Goal: Find specific page/section: Find specific page/section

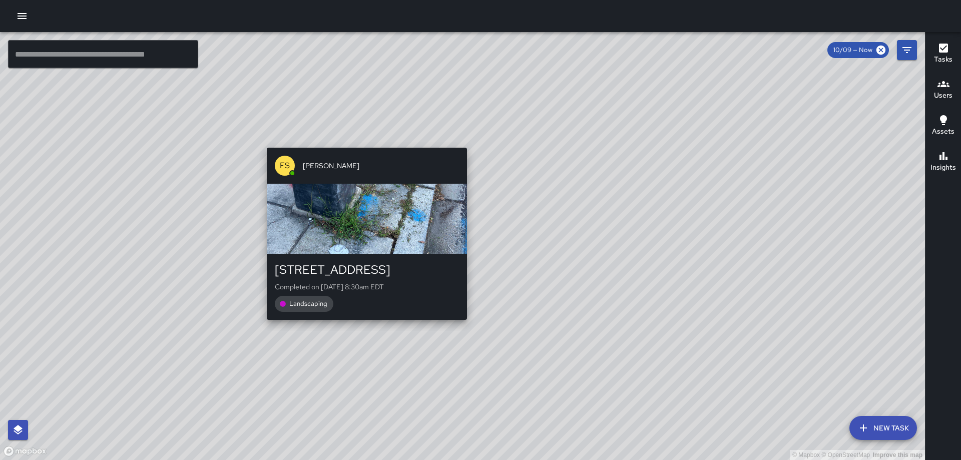
click at [363, 326] on div "© Mapbox © OpenStreetMap Improve this map FS [PERSON_NAME] [STREET_ADDRESS] Com…" at bounding box center [462, 246] width 925 height 428
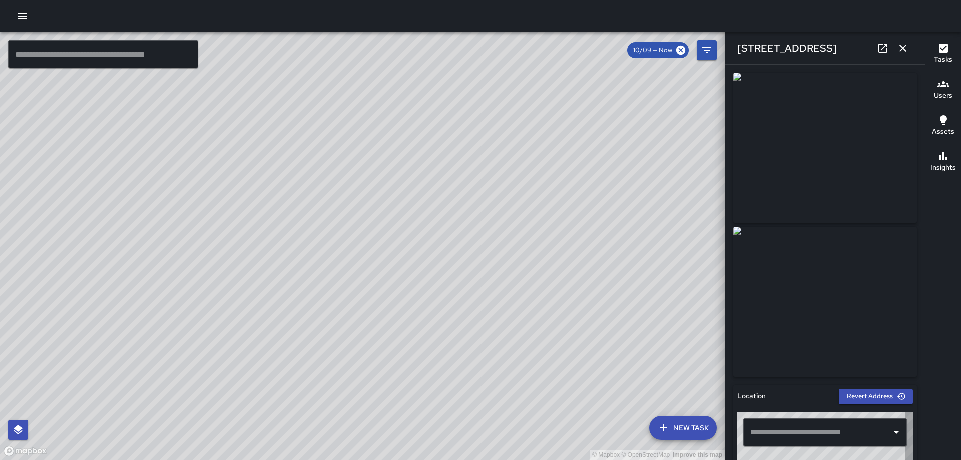
type input "**********"
click at [903, 51] on icon "button" at bounding box center [903, 48] width 12 height 12
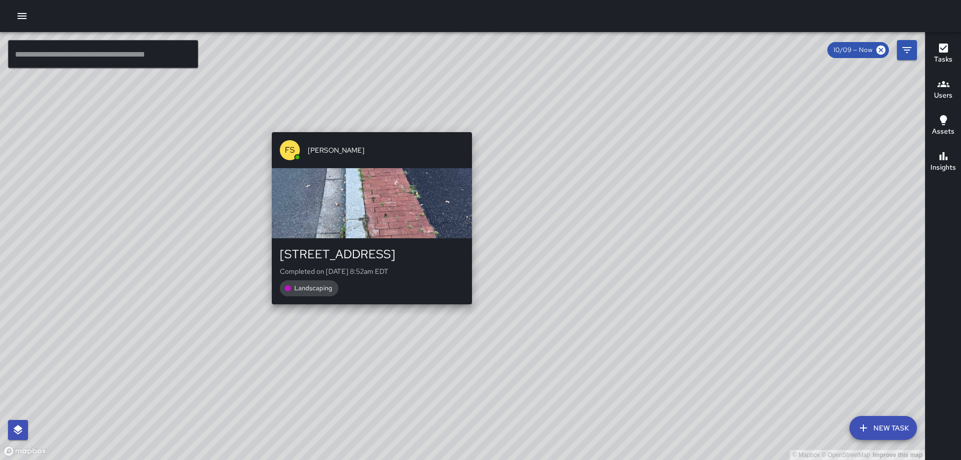
click at [466, 309] on div "© Mapbox © OpenStreetMap Improve this map FS [PERSON_NAME][GEOGRAPHIC_DATA][STR…" at bounding box center [462, 246] width 925 height 428
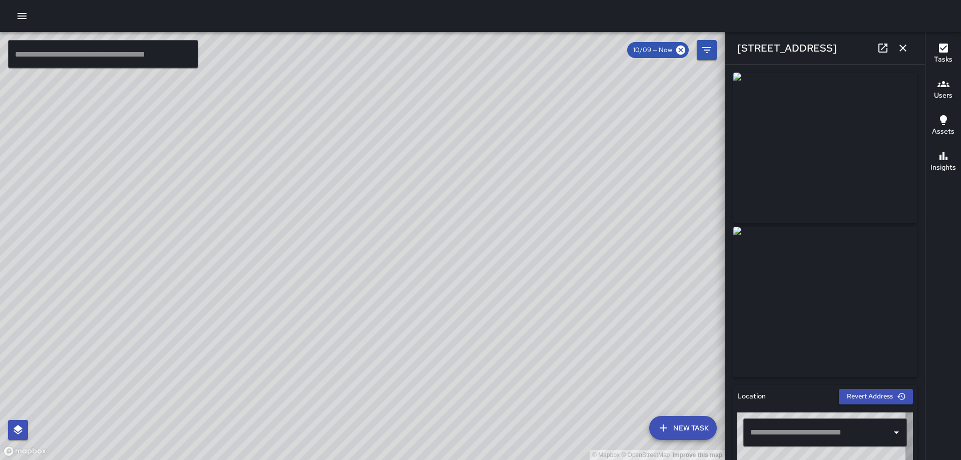
type input "**********"
click at [900, 50] on icon "button" at bounding box center [902, 48] width 7 height 7
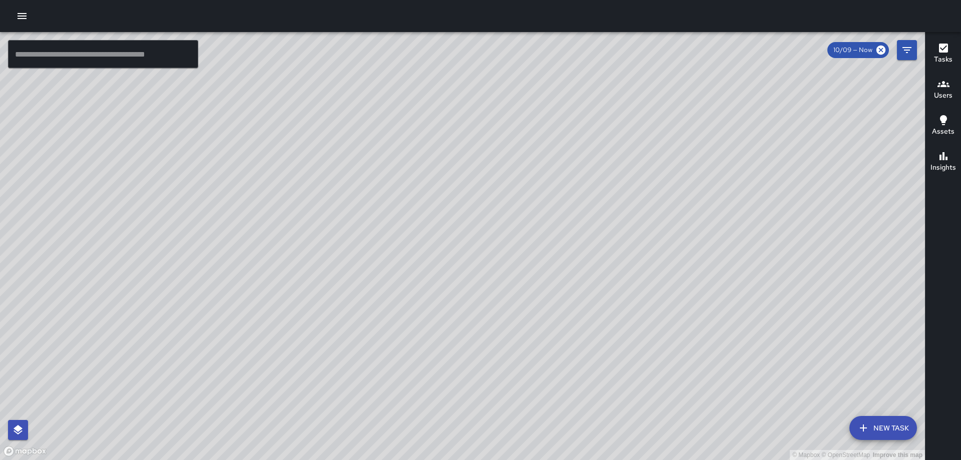
click at [462, 245] on div "© Mapbox © OpenStreetMap Improve this map FS [PERSON_NAME][GEOGRAPHIC_DATA][STR…" at bounding box center [462, 246] width 925 height 428
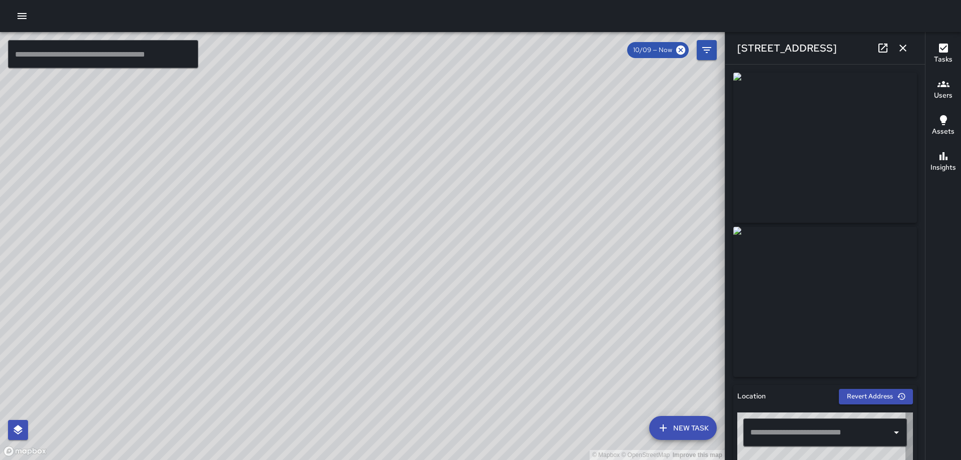
type input "**********"
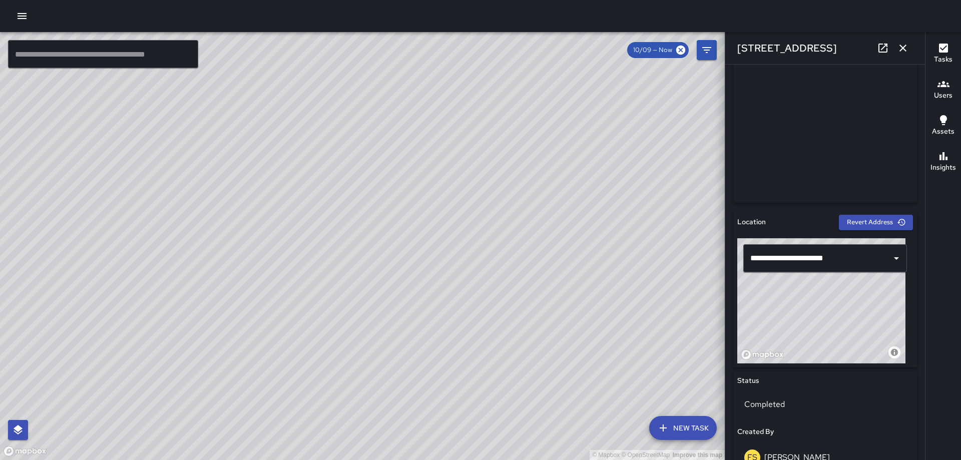
scroll to position [206, 0]
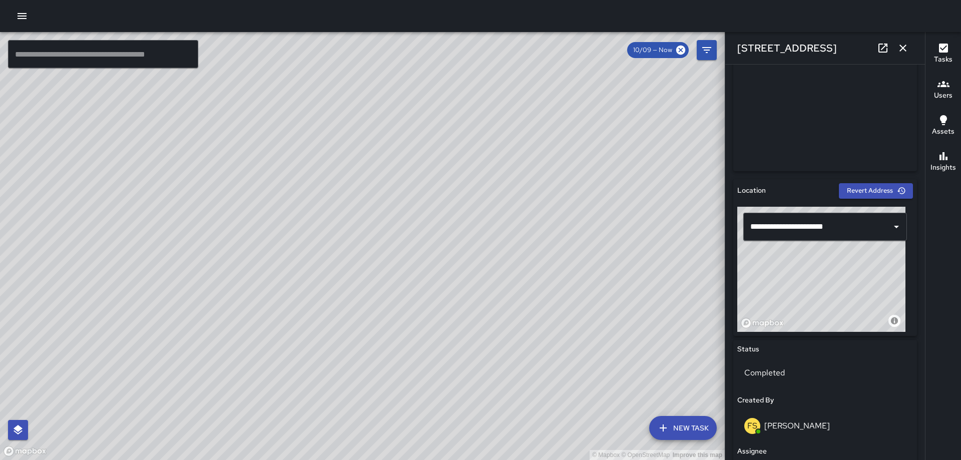
drag, startPoint x: 849, startPoint y: 271, endPoint x: 875, endPoint y: 269, distance: 26.6
click at [875, 269] on div "© Mapbox © OpenStreetMap Improve this map" at bounding box center [821, 269] width 168 height 125
click at [899, 47] on icon "button" at bounding box center [903, 48] width 12 height 12
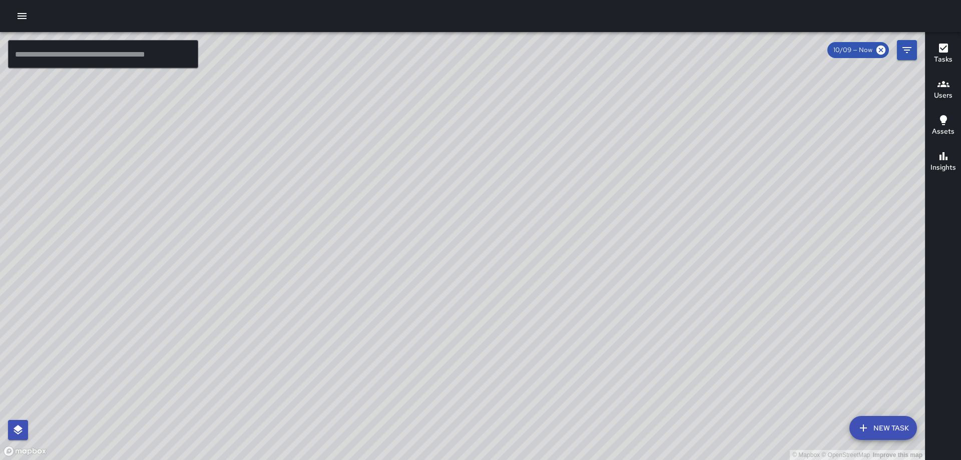
click at [456, 179] on div "© Mapbox © OpenStreetMap Improve this map FS [PERSON_NAME] [STREET_ADDRESS] Com…" at bounding box center [462, 246] width 925 height 428
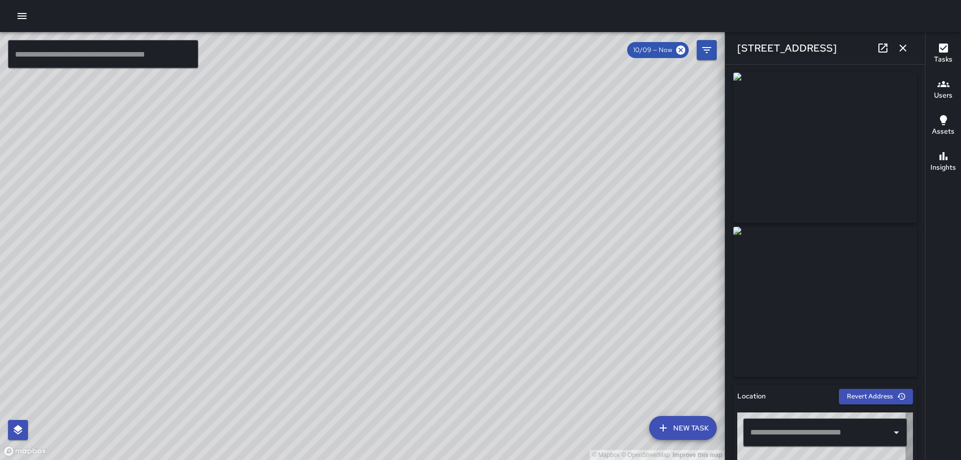
type input "**********"
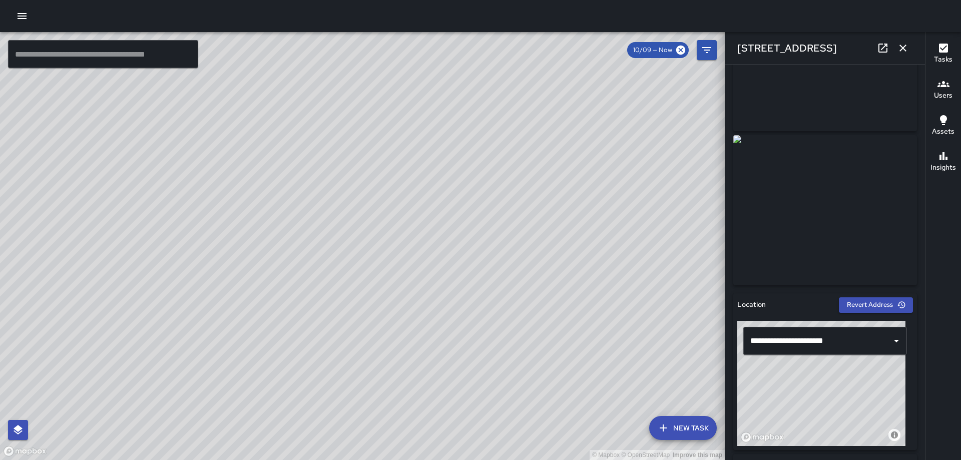
scroll to position [170, 0]
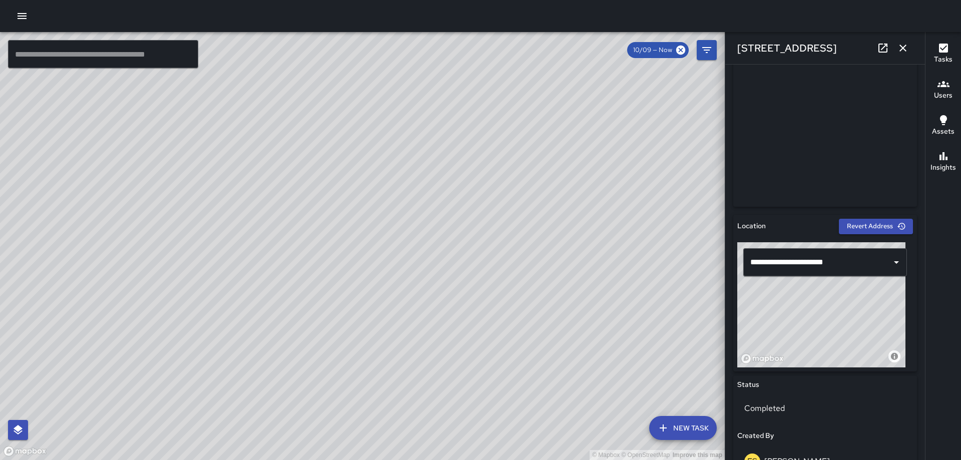
drag, startPoint x: 843, startPoint y: 315, endPoint x: 855, endPoint y: 310, distance: 13.5
click at [855, 313] on div "© Mapbox © OpenStreetMap Improve this map" at bounding box center [821, 304] width 168 height 125
click at [901, 46] on icon "button" at bounding box center [902, 48] width 7 height 7
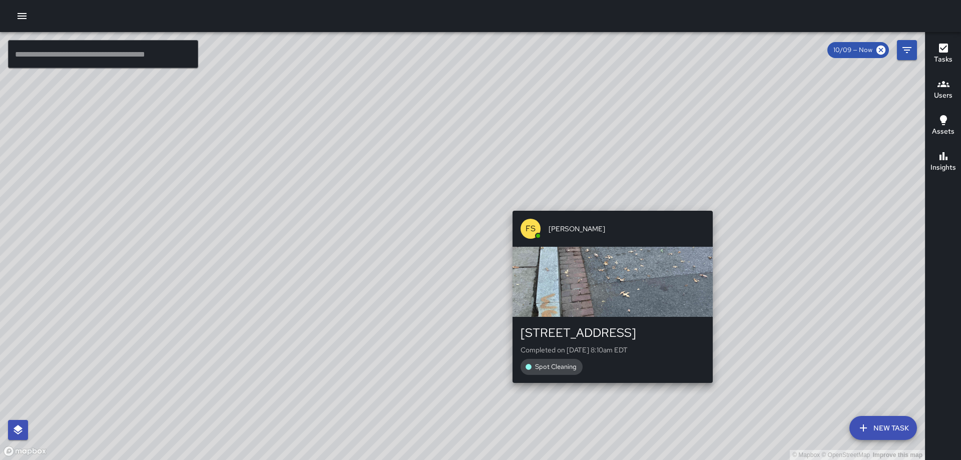
click at [706, 207] on div "FS [PERSON_NAME] [STREET_ADDRESS] Completed on [DATE] 8:10am EDT Spot Cleaning" at bounding box center [612, 297] width 208 height 180
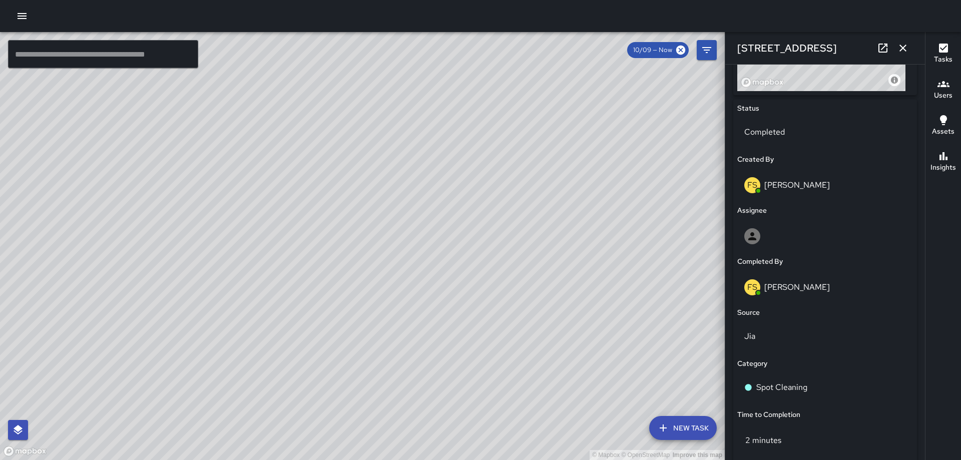
scroll to position [478, 0]
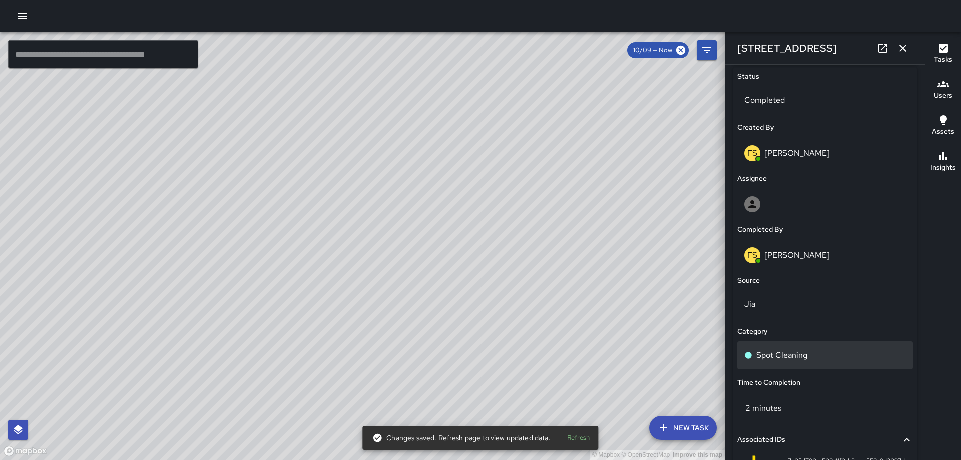
click at [805, 348] on div "Spot Cleaning" at bounding box center [825, 355] width 176 height 28
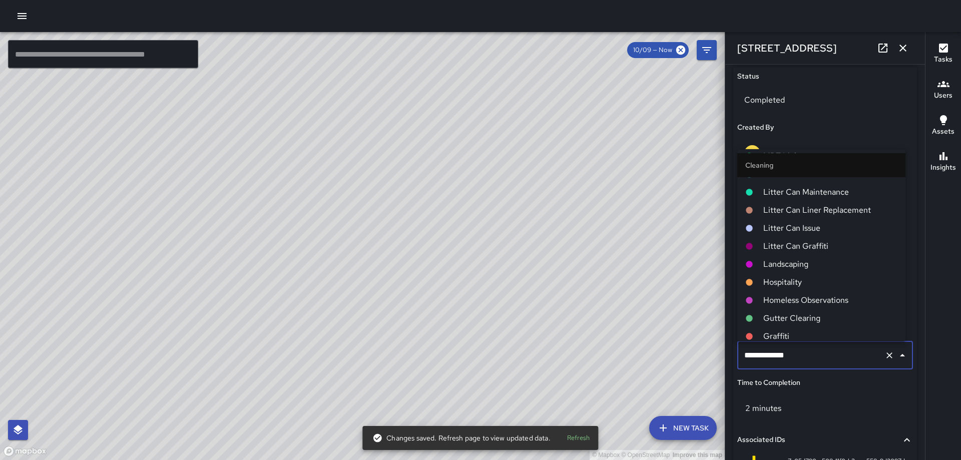
scroll to position [300, 0]
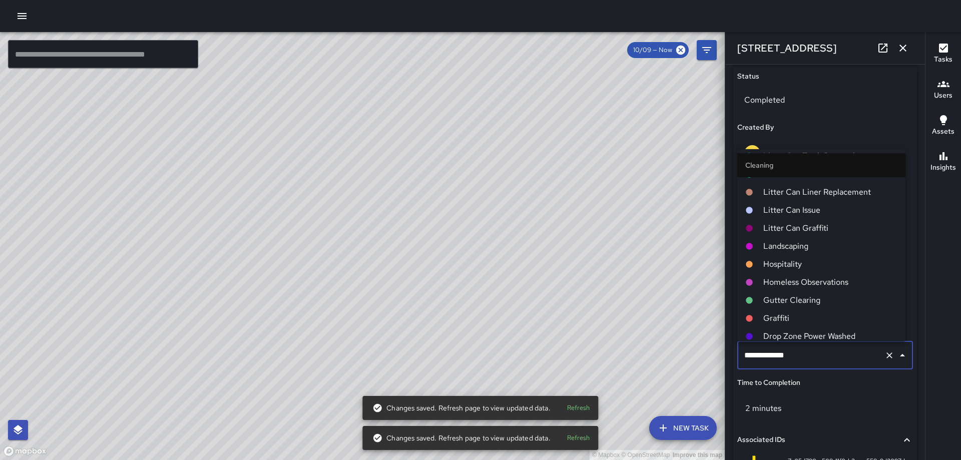
click at [781, 249] on span "Landscaping" at bounding box center [830, 246] width 134 height 12
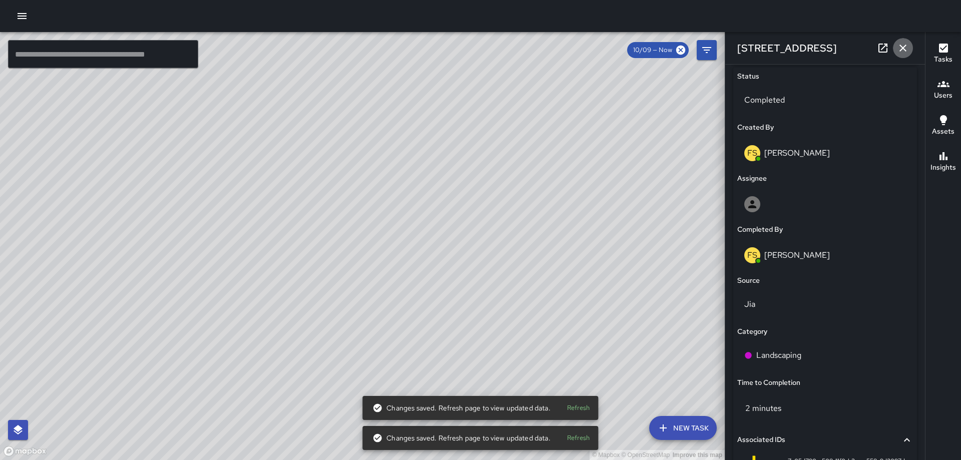
click at [897, 47] on icon "button" at bounding box center [903, 48] width 12 height 12
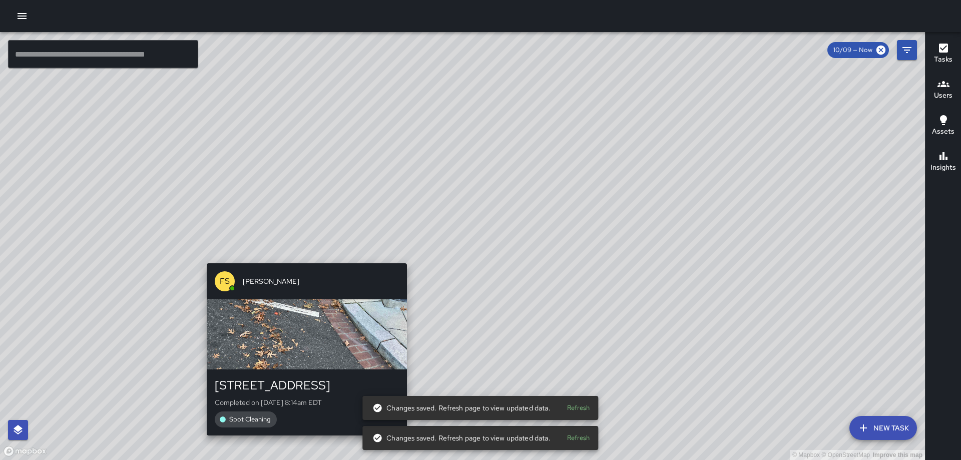
click at [405, 256] on div "© Mapbox © OpenStreetMap Improve this map FS [PERSON_NAME] [STREET_ADDRESS] Com…" at bounding box center [462, 246] width 925 height 428
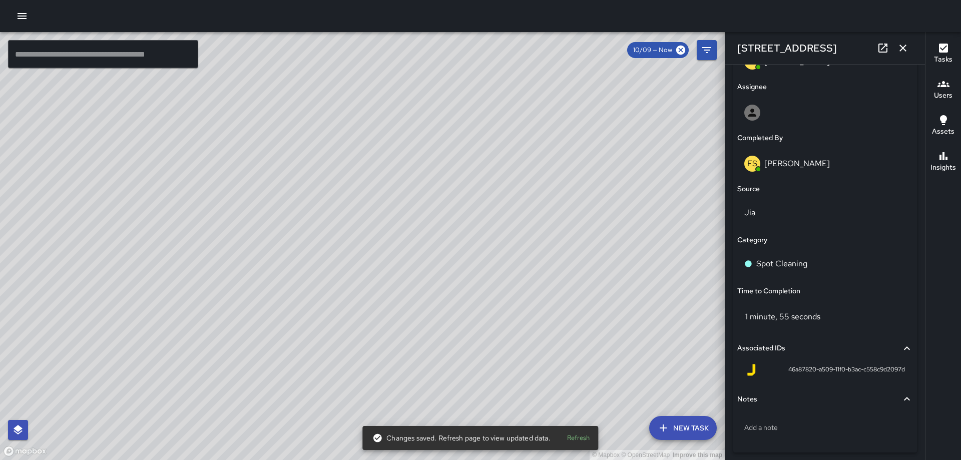
scroll to position [563, 0]
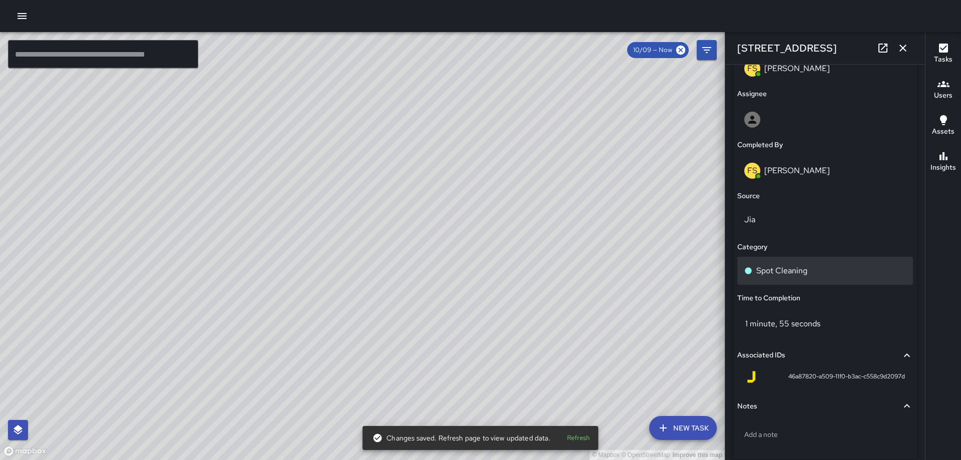
click at [809, 271] on div "Spot Cleaning" at bounding box center [825, 271] width 162 height 12
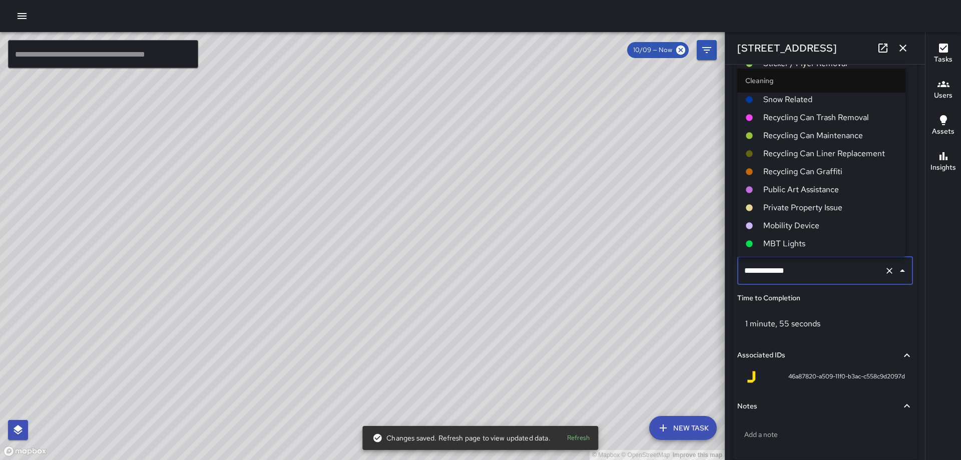
scroll to position [250, 0]
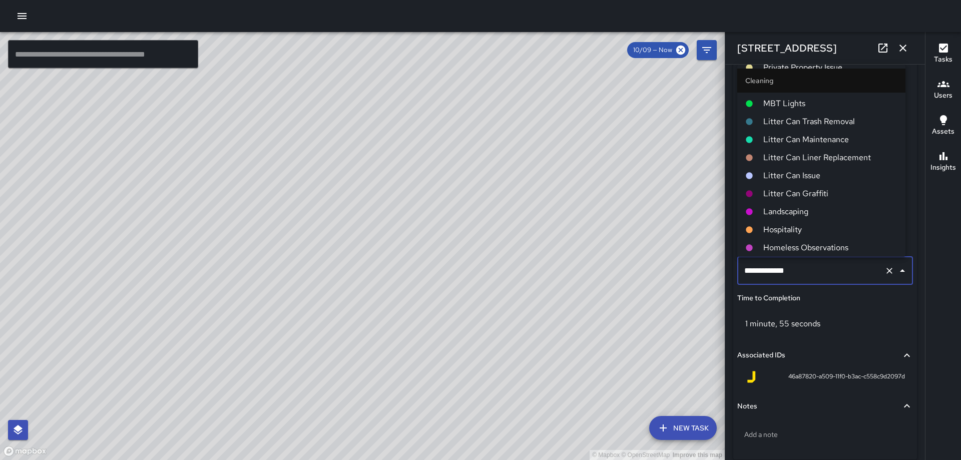
click at [790, 216] on span "Landscaping" at bounding box center [830, 212] width 134 height 12
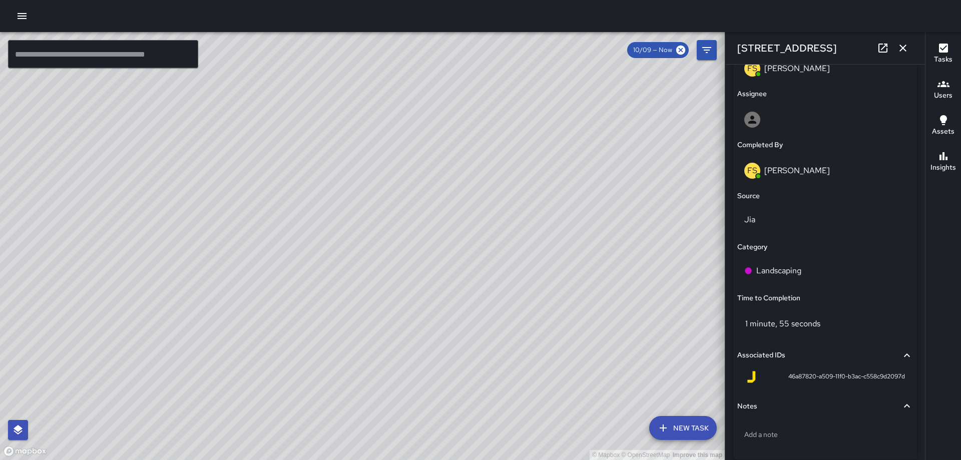
click at [897, 44] on button "button" at bounding box center [903, 48] width 20 height 20
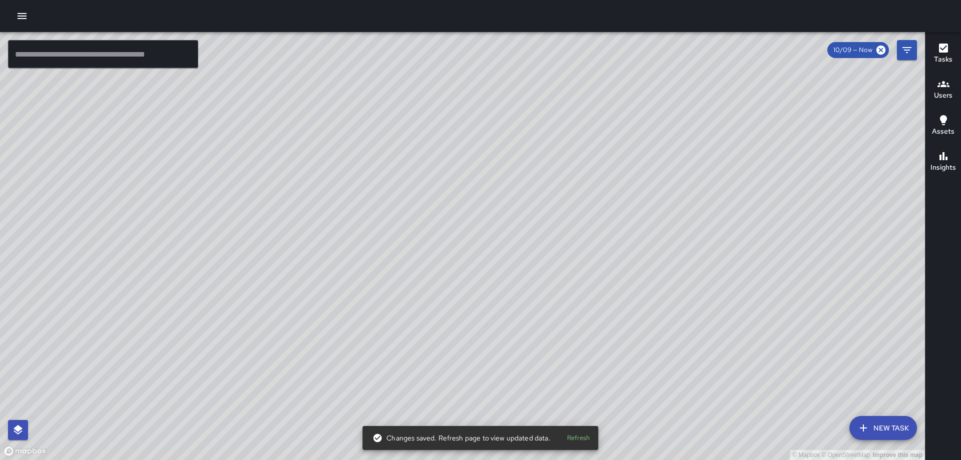
click at [286, 227] on div "© Mapbox © OpenStreetMap Improve this map FS [PERSON_NAME] [STREET_ADDRESS] Com…" at bounding box center [462, 246] width 925 height 428
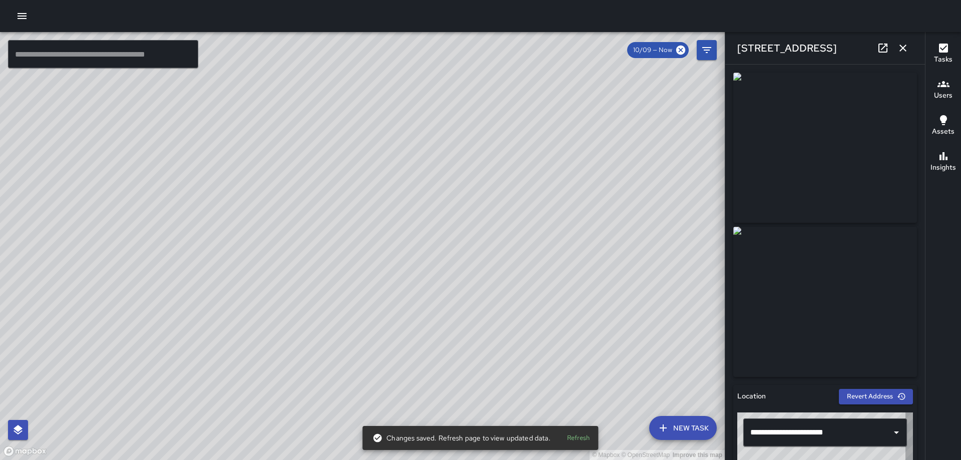
type input "**********"
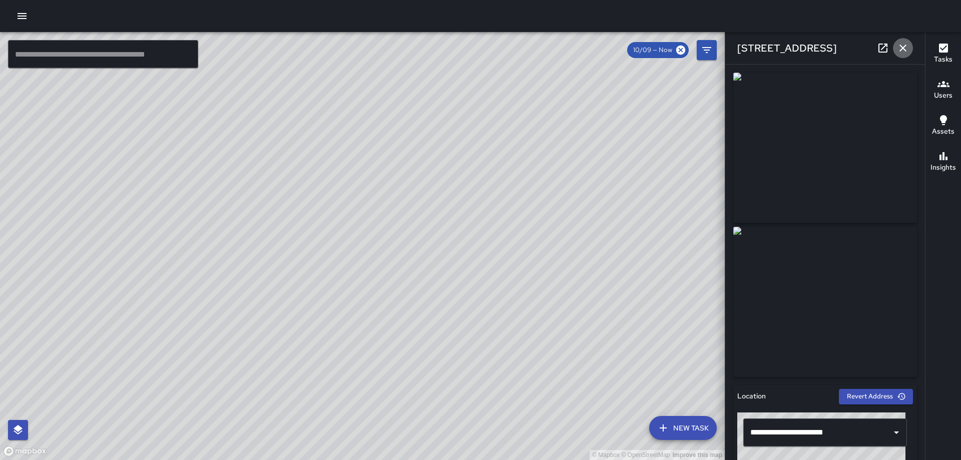
click at [899, 46] on icon "button" at bounding box center [903, 48] width 12 height 12
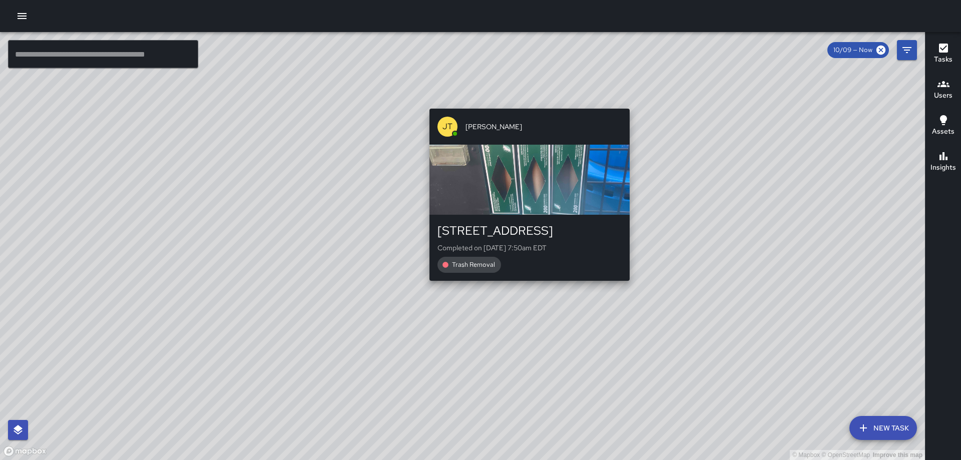
click at [622, 99] on div "© Mapbox © OpenStreetMap Improve this map [PERSON_NAME] [PERSON_NAME] [STREET_A…" at bounding box center [462, 246] width 925 height 428
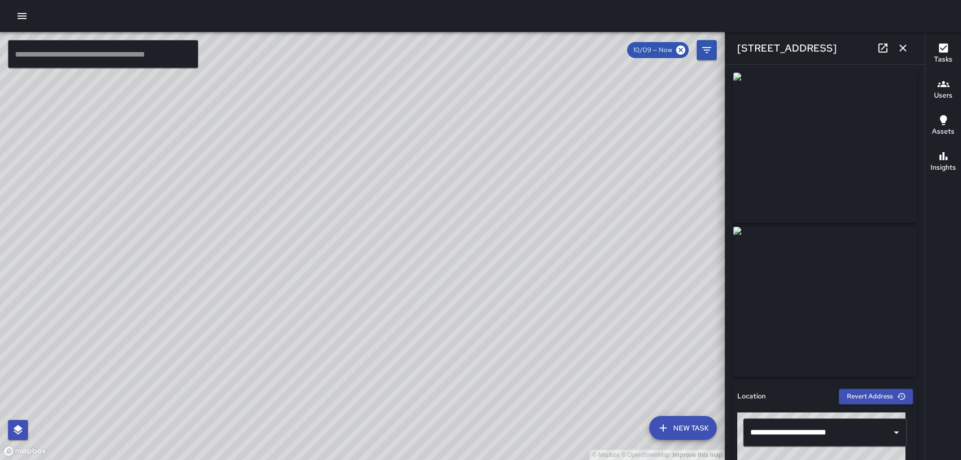
click at [907, 49] on icon "button" at bounding box center [903, 48] width 12 height 12
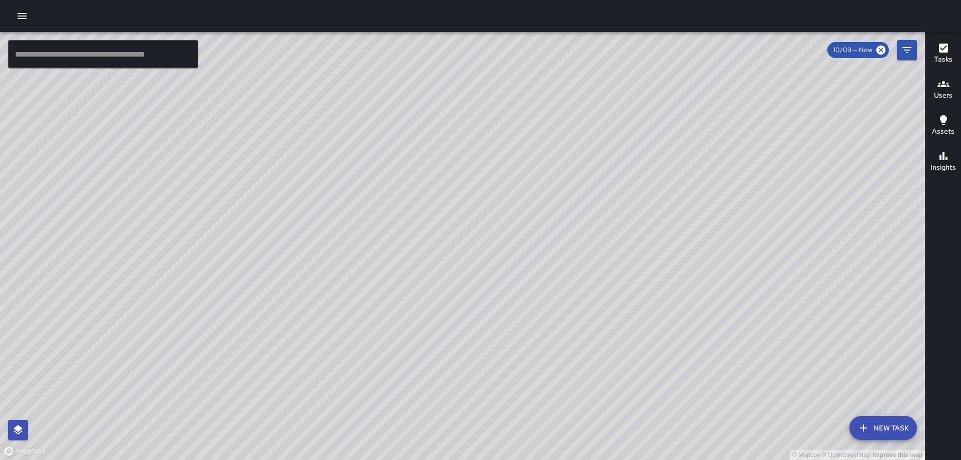
click at [437, 220] on div "© Mapbox © OpenStreetMap Improve this map [PERSON_NAME] [PERSON_NAME] [STREET_A…" at bounding box center [462, 246] width 925 height 428
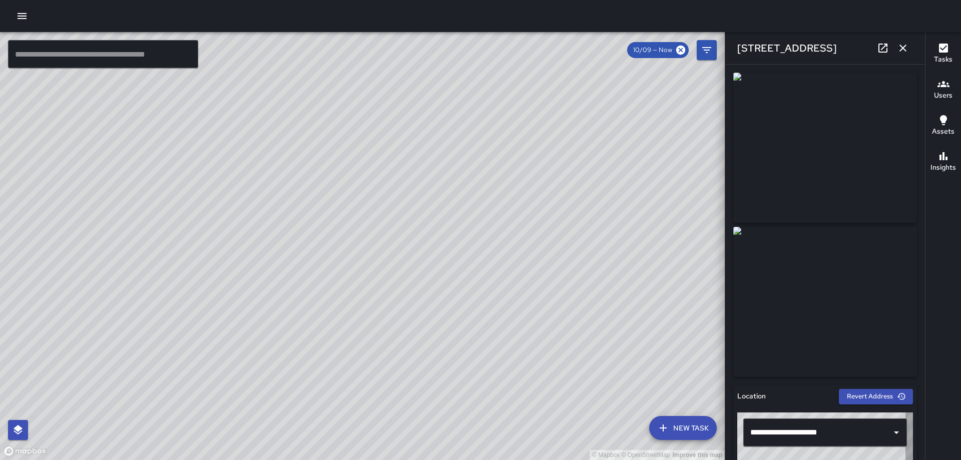
type input "**********"
click at [908, 47] on icon "button" at bounding box center [903, 48] width 12 height 12
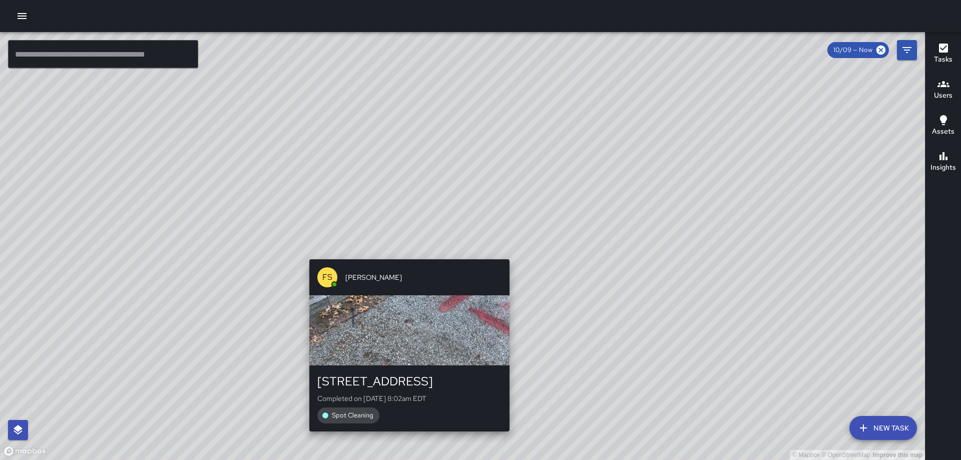
click at [504, 252] on div "© Mapbox © OpenStreetMap Improve this map FS [PERSON_NAME] [STREET_ADDRESS] Com…" at bounding box center [462, 246] width 925 height 428
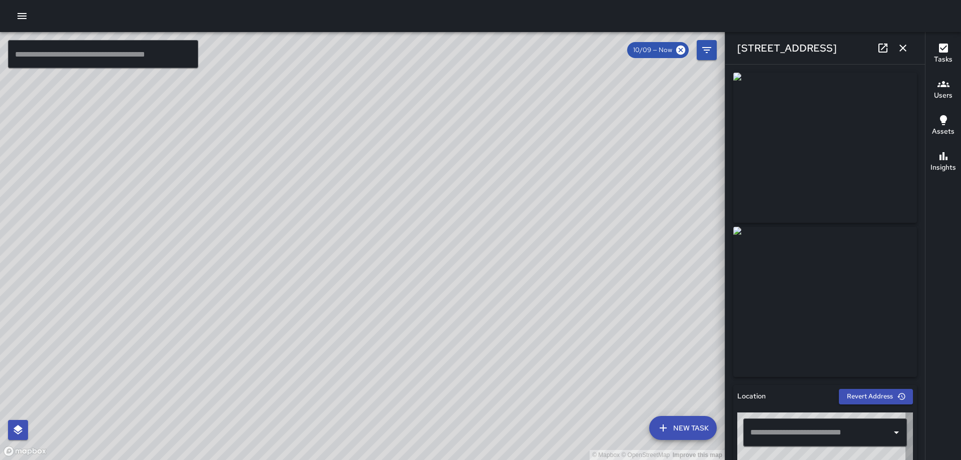
type input "**********"
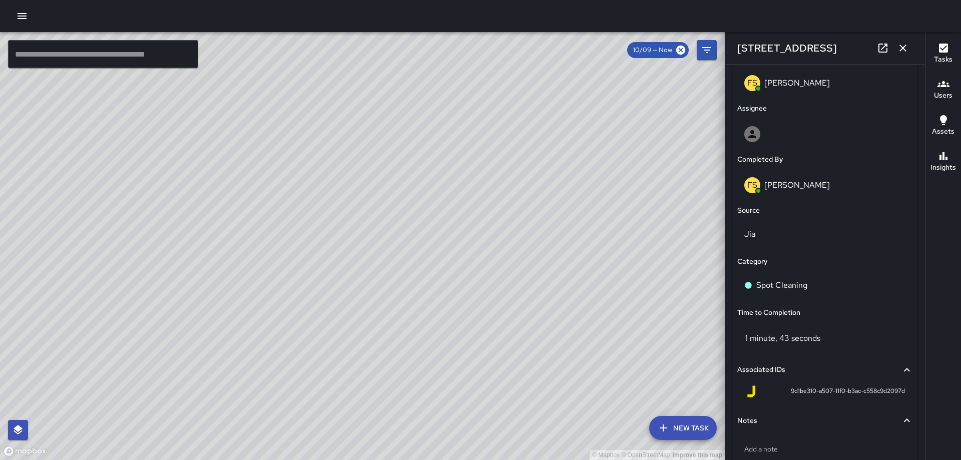
scroll to position [552, 0]
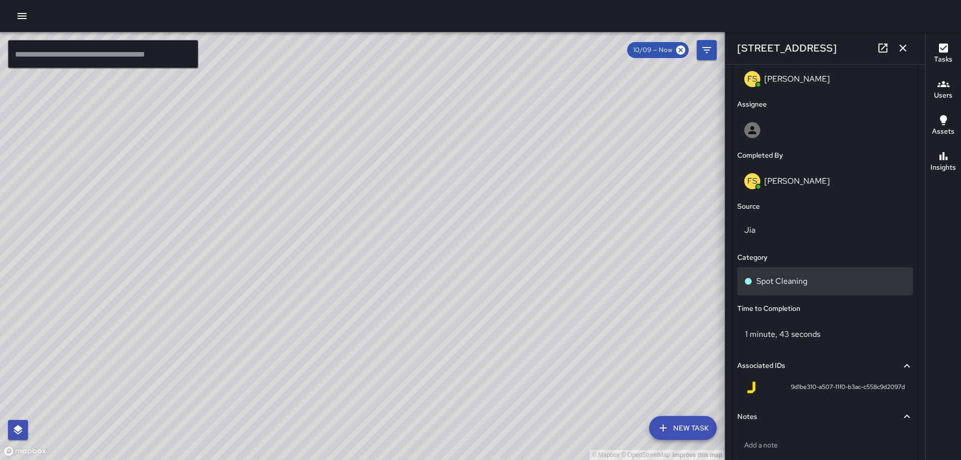
click at [801, 273] on div "Spot Cleaning" at bounding box center [825, 281] width 176 height 28
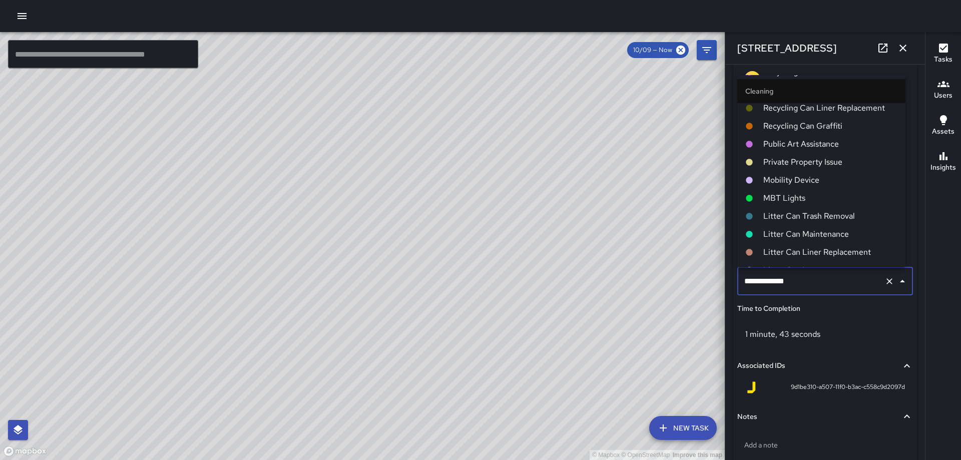
scroll to position [250, 0]
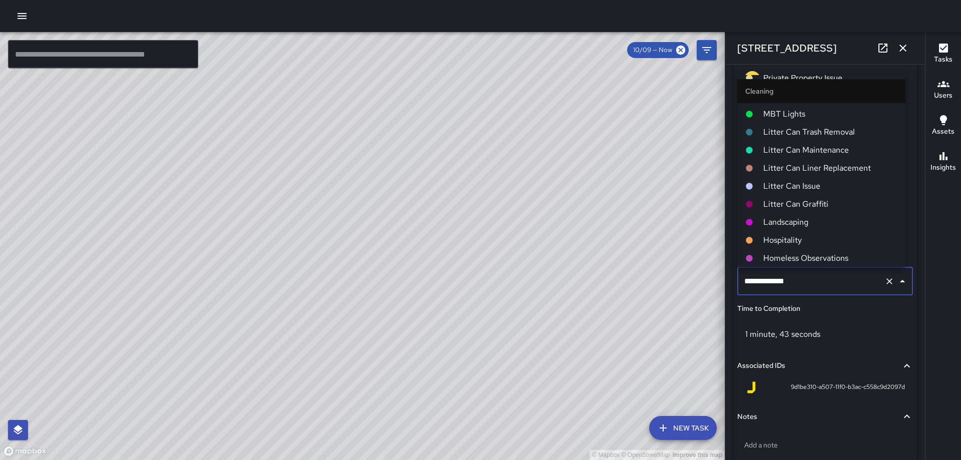
click at [794, 223] on span "Landscaping" at bounding box center [830, 222] width 134 height 12
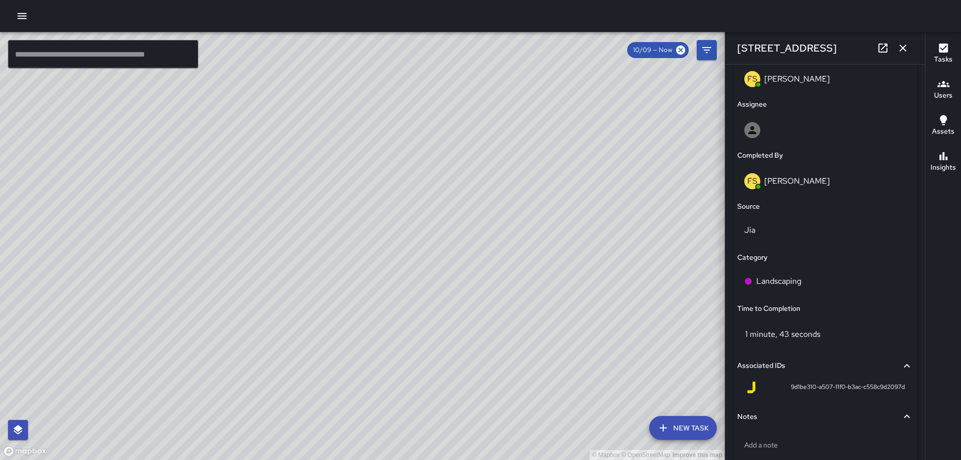
click at [902, 43] on icon "button" at bounding box center [903, 48] width 12 height 12
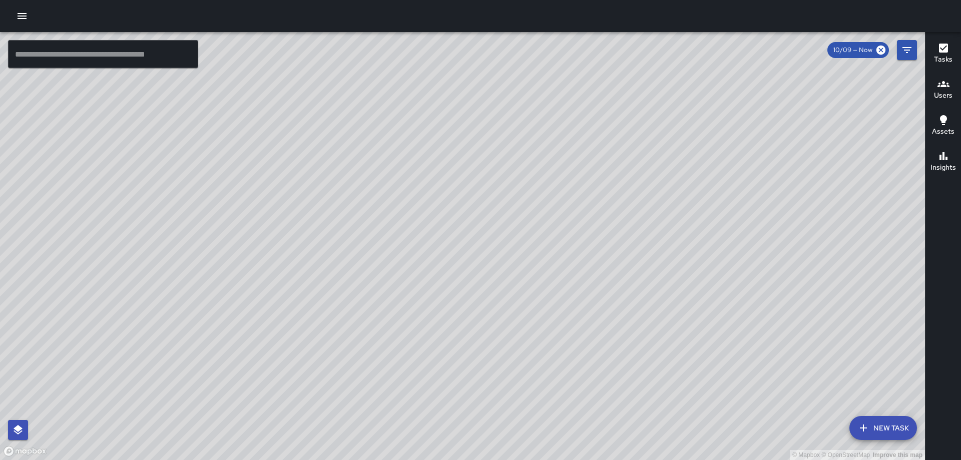
click at [473, 242] on div "© Mapbox © OpenStreetMap Improve this map FS [PERSON_NAME][GEOGRAPHIC_DATA][STR…" at bounding box center [462, 246] width 925 height 428
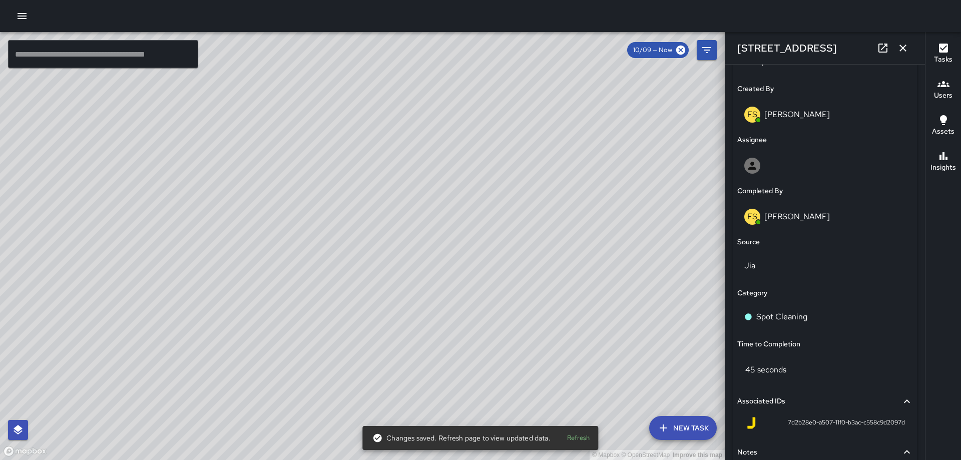
scroll to position [520, 0]
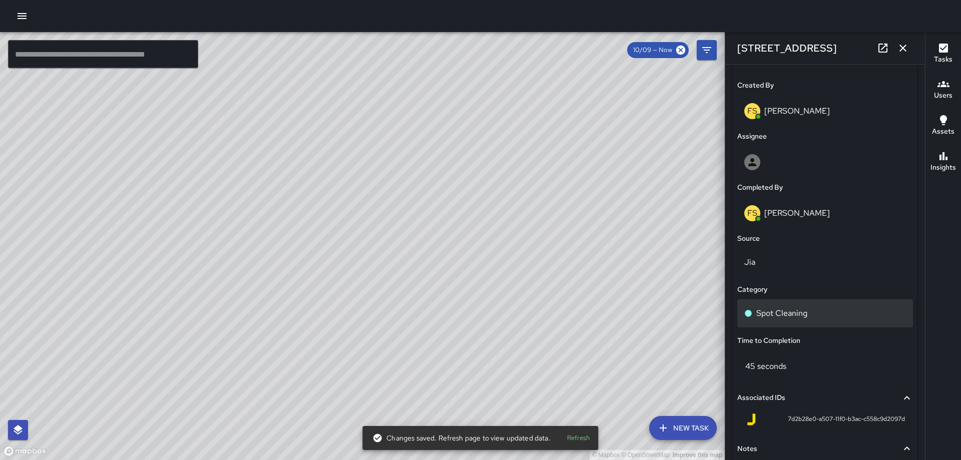
click at [818, 316] on div "Spot Cleaning" at bounding box center [825, 313] width 162 height 12
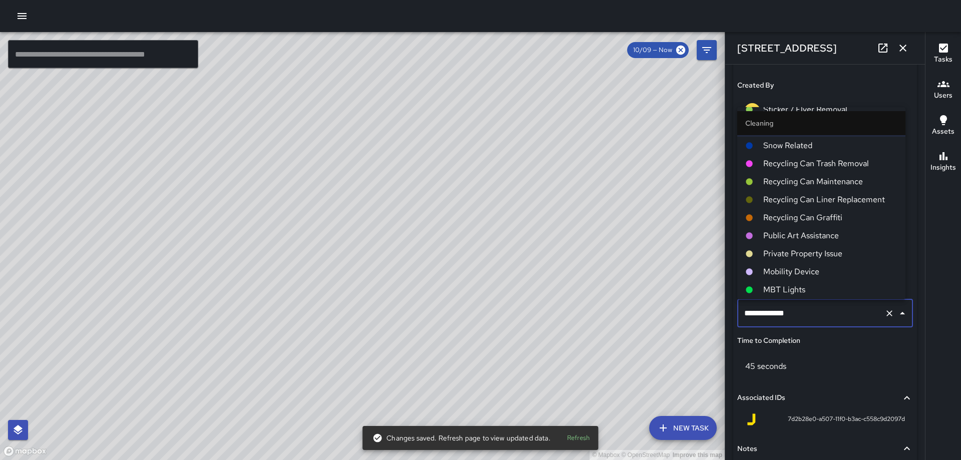
scroll to position [250, 0]
click at [796, 252] on span "Landscaping" at bounding box center [830, 254] width 134 height 12
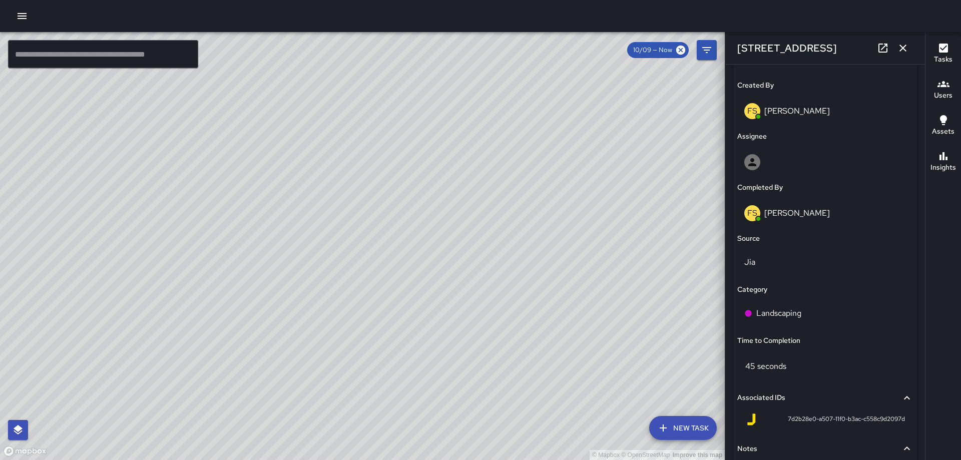
click at [906, 46] on icon "button" at bounding box center [903, 48] width 12 height 12
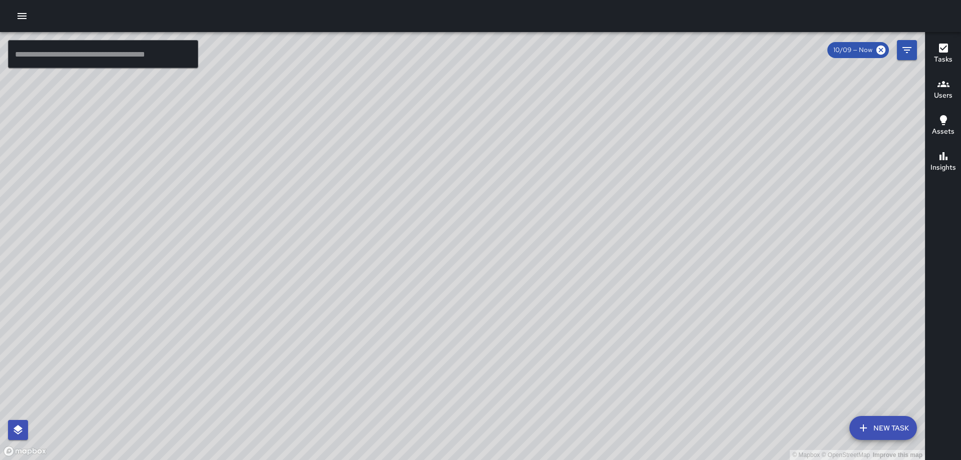
click at [432, 266] on div "© Mapbox © OpenStreetMap Improve this map [PERSON_NAME] [PERSON_NAME] [STREET_A…" at bounding box center [462, 246] width 925 height 428
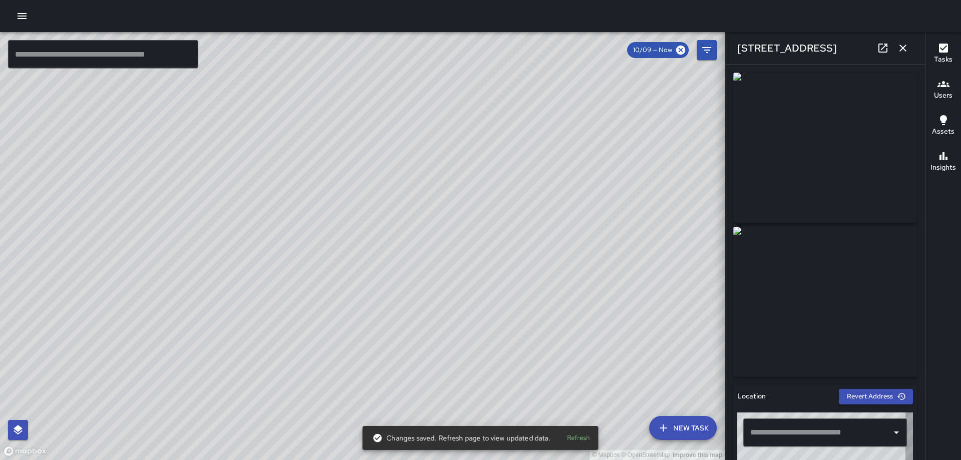
type input "**********"
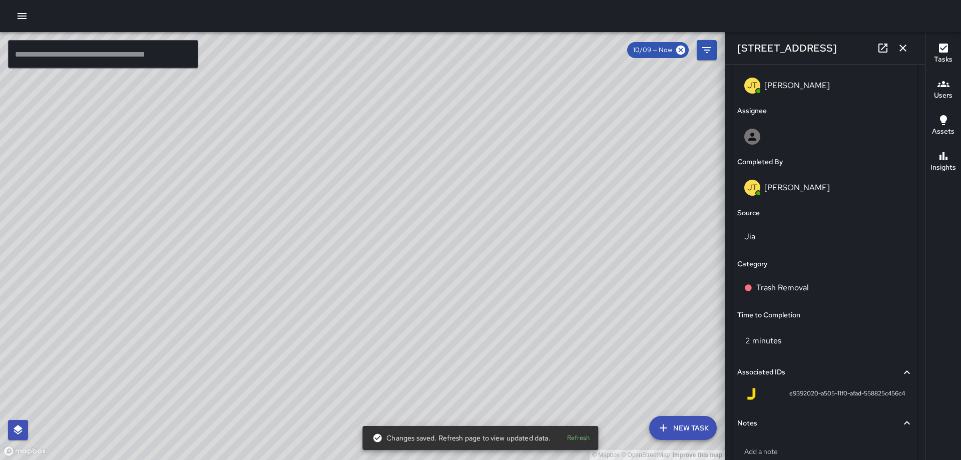
scroll to position [542, 0]
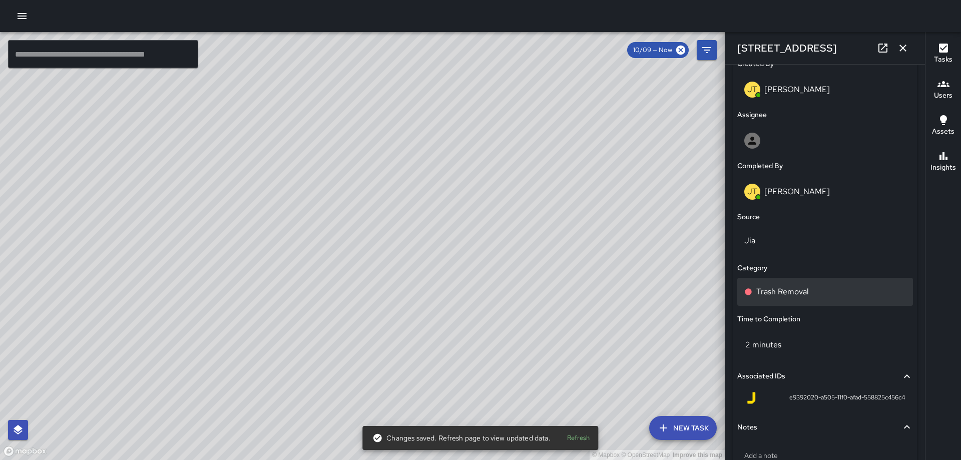
click at [819, 295] on div "Trash Removal" at bounding box center [825, 292] width 162 height 12
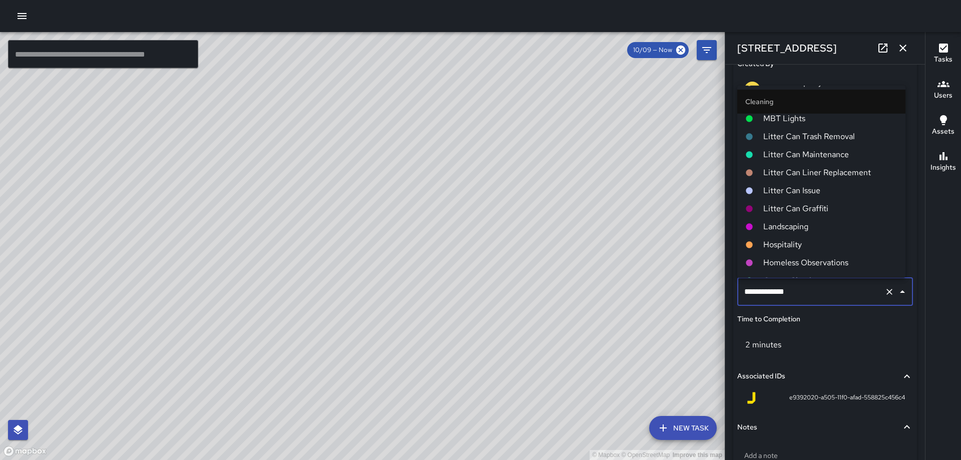
scroll to position [400, 0]
click at [817, 207] on span "Dog Waste Bag Refill" at bounding box center [830, 209] width 134 height 12
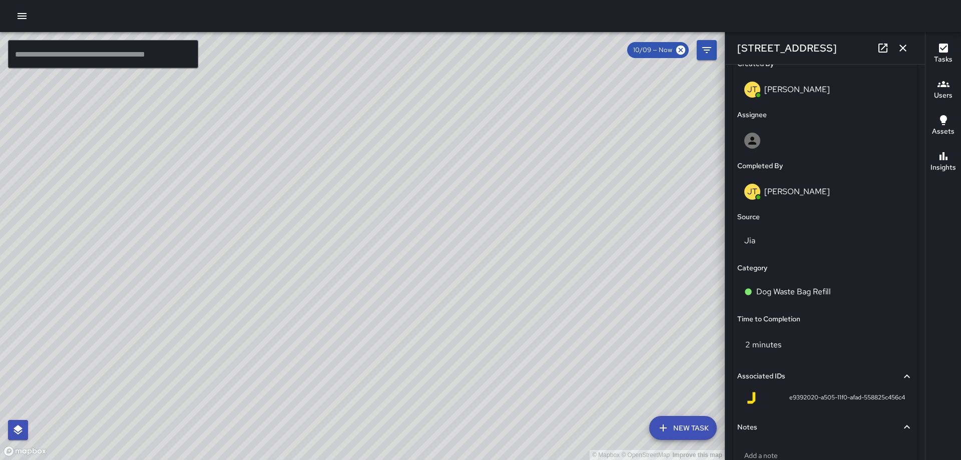
click at [906, 48] on icon "button" at bounding box center [903, 48] width 12 height 12
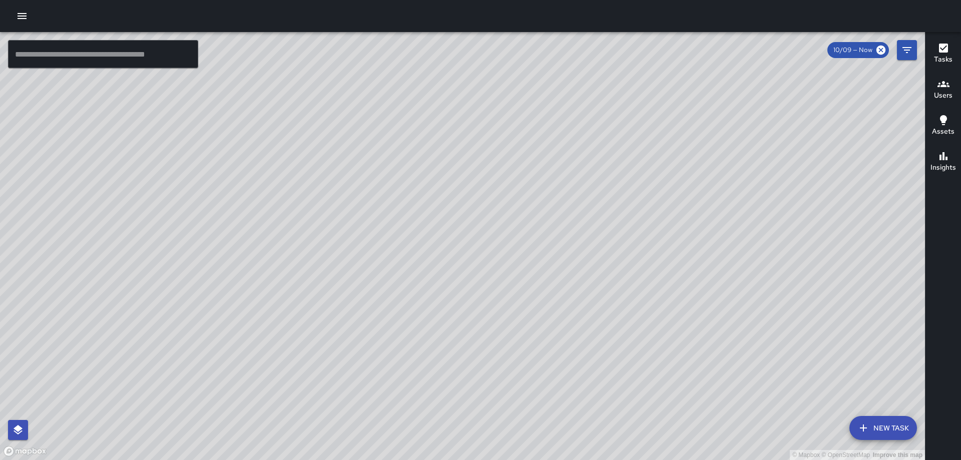
click at [435, 222] on div "© Mapbox © OpenStreetMap Improve this map [PERSON_NAME] [PERSON_NAME] [STREET_A…" at bounding box center [462, 246] width 925 height 428
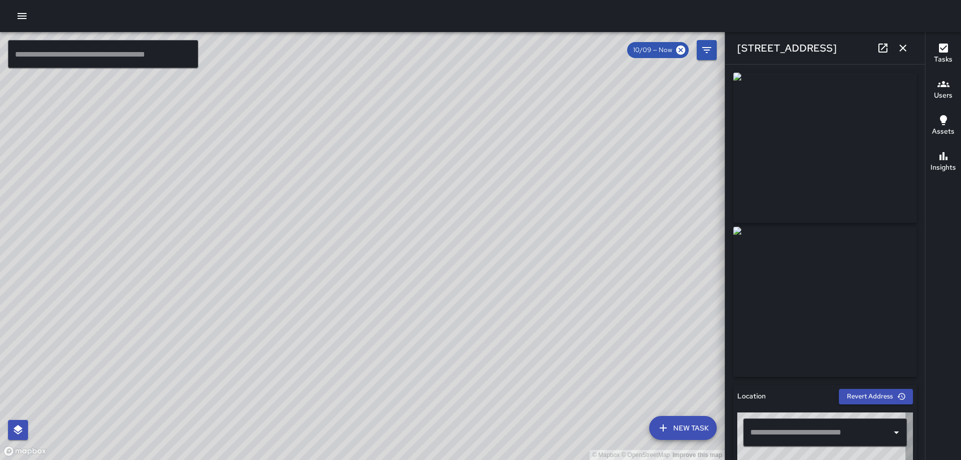
type input "**********"
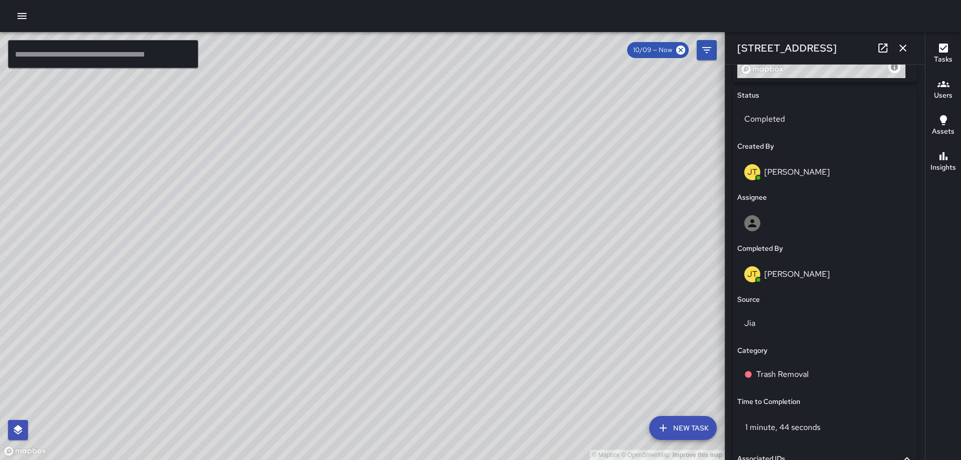
scroll to position [461, 0]
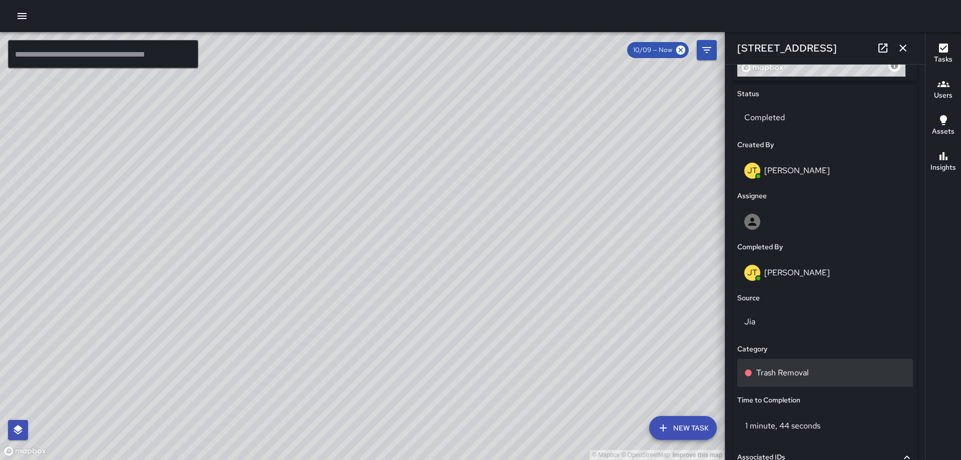
click at [811, 364] on div "Trash Removal" at bounding box center [825, 373] width 176 height 28
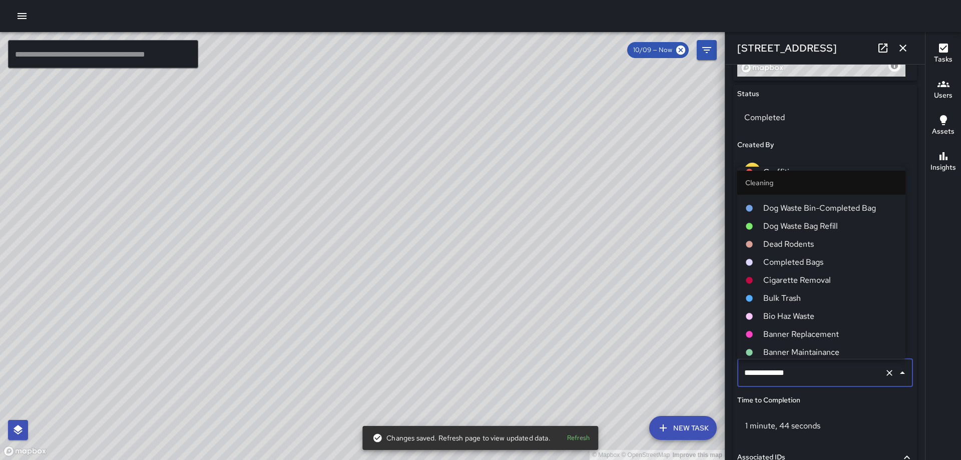
scroll to position [450, 0]
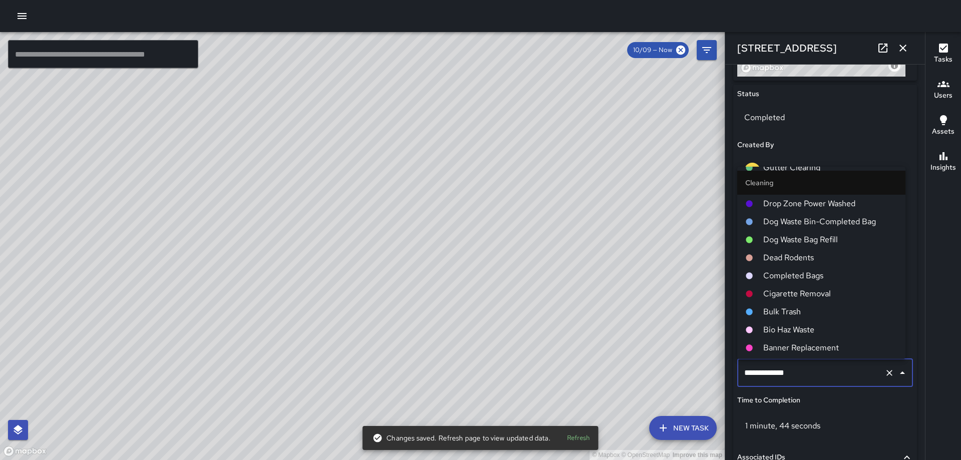
click at [811, 237] on span "Dog Waste Bag Refill" at bounding box center [830, 240] width 134 height 12
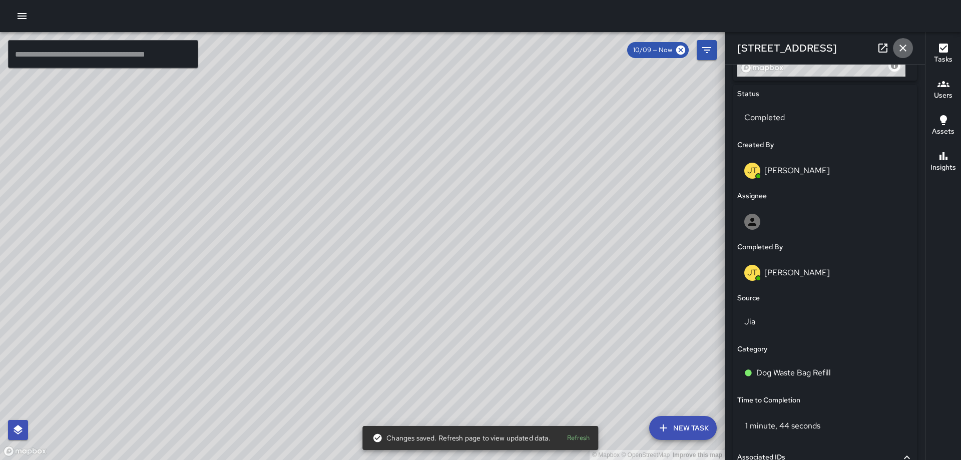
click at [903, 43] on icon "button" at bounding box center [903, 48] width 12 height 12
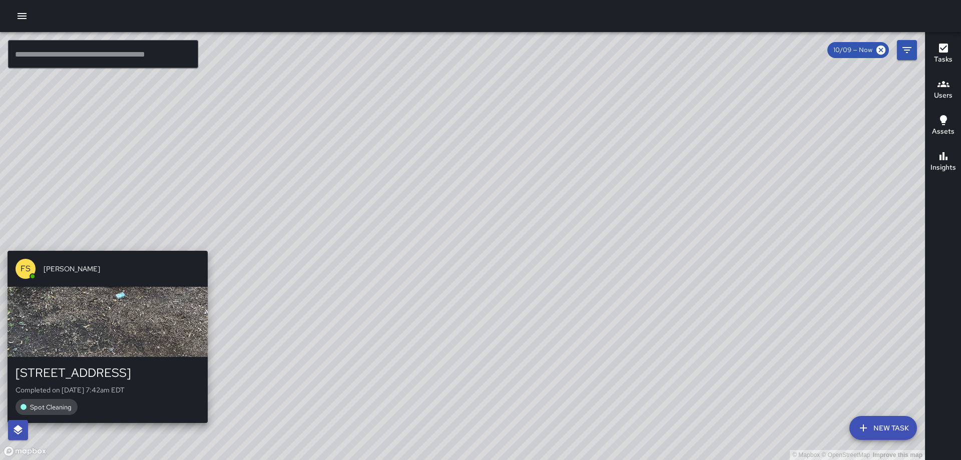
click at [106, 246] on div "© Mapbox © OpenStreetMap Improve this map FS [PERSON_NAME][GEOGRAPHIC_DATA][STR…" at bounding box center [462, 246] width 925 height 428
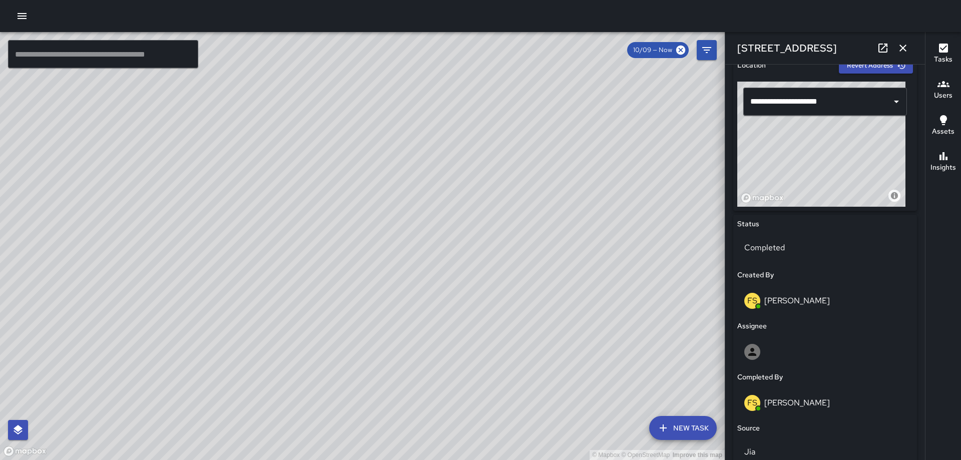
scroll to position [607, 0]
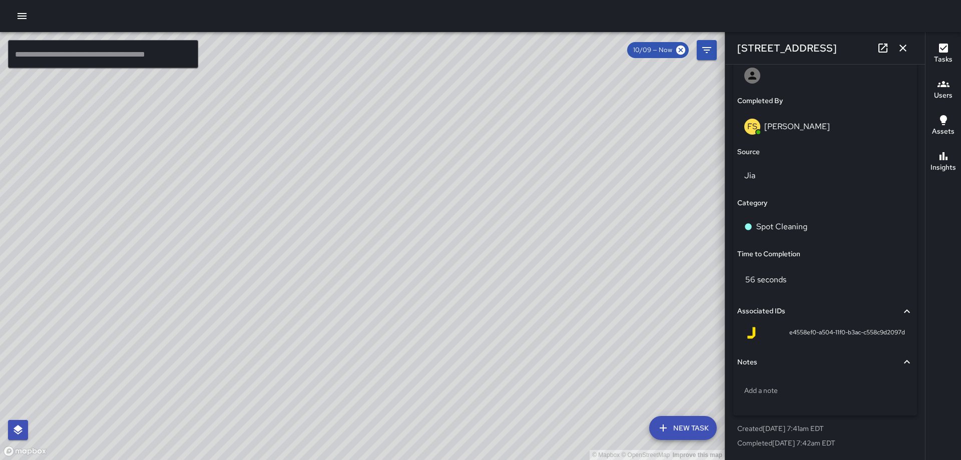
click at [900, 49] on icon "button" at bounding box center [903, 48] width 12 height 12
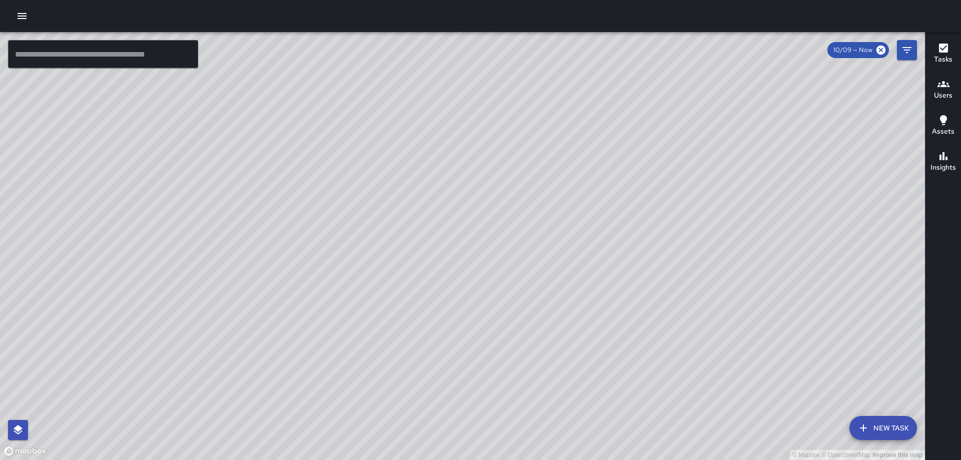
drag, startPoint x: 628, startPoint y: 197, endPoint x: 644, endPoint y: 196, distance: 16.5
click at [645, 197] on div "© Mapbox © OpenStreetMap Improve this map" at bounding box center [462, 246] width 925 height 428
drag, startPoint x: 644, startPoint y: 196, endPoint x: 653, endPoint y: 206, distance: 13.1
click at [643, 193] on div "© Mapbox © OpenStreetMap Improve this map" at bounding box center [462, 246] width 925 height 428
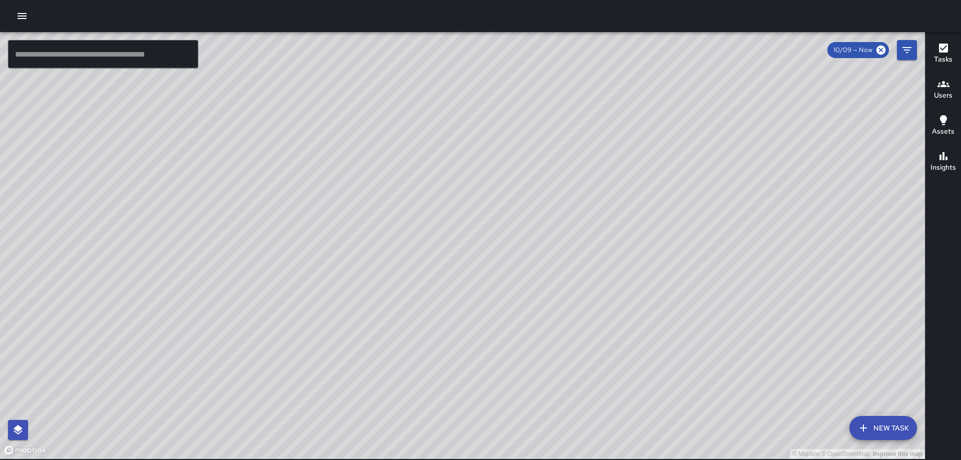
drag, startPoint x: 96, startPoint y: 453, endPoint x: 102, endPoint y: 426, distance: 28.1
click at [98, 442] on div "© Mapbox © OpenStreetMap Improve this map" at bounding box center [462, 245] width 925 height 427
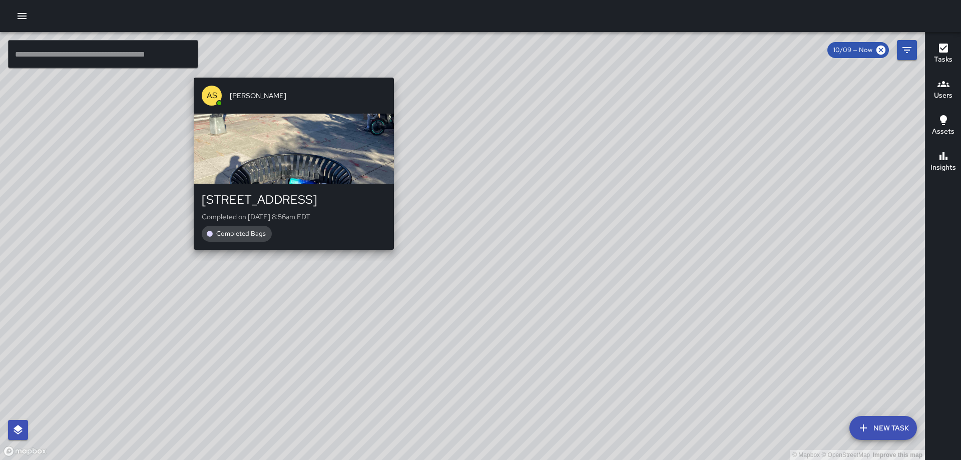
click at [288, 71] on div "© Mapbox © OpenStreetMap Improve this map AS [PERSON_NAME] [STREET_ADDRESS] Com…" at bounding box center [462, 246] width 925 height 428
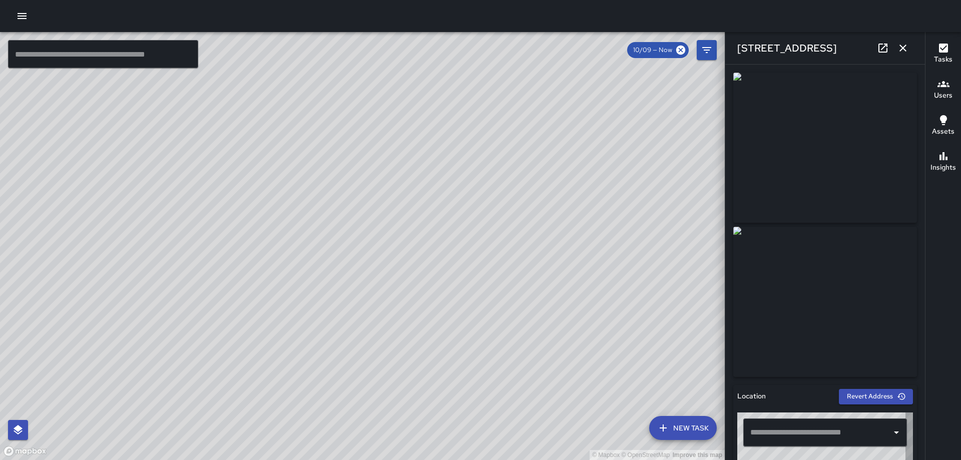
type input "**********"
click at [904, 46] on icon "button" at bounding box center [903, 48] width 12 height 12
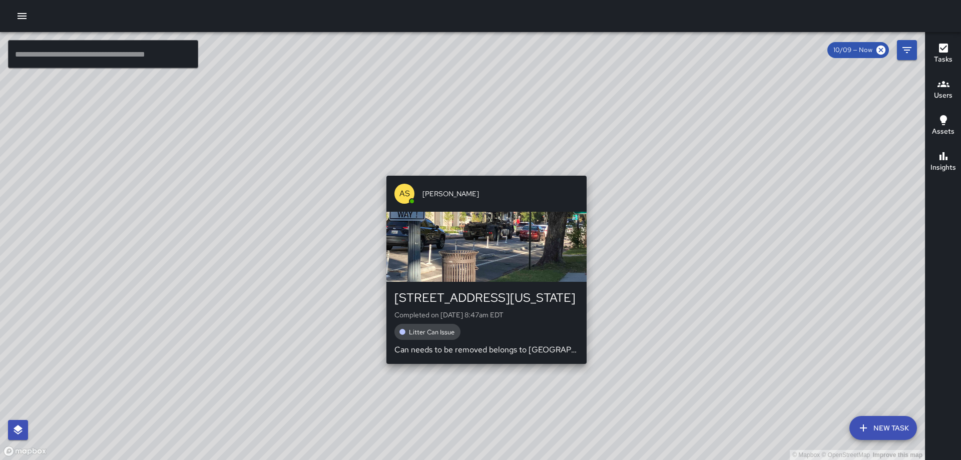
click at [480, 386] on div "© Mapbox © OpenStreetMap Improve this map AS [PERSON_NAME] [STREET_ADDRESS][US_…" at bounding box center [462, 246] width 925 height 428
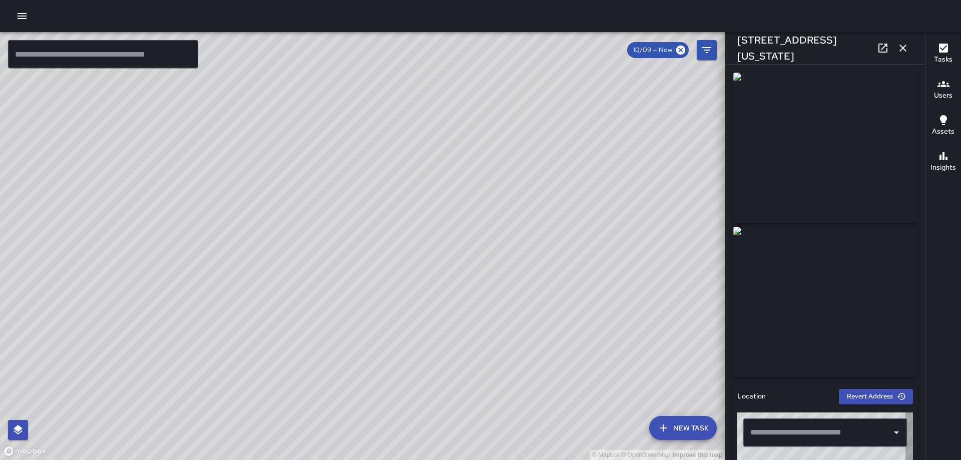
type input "**********"
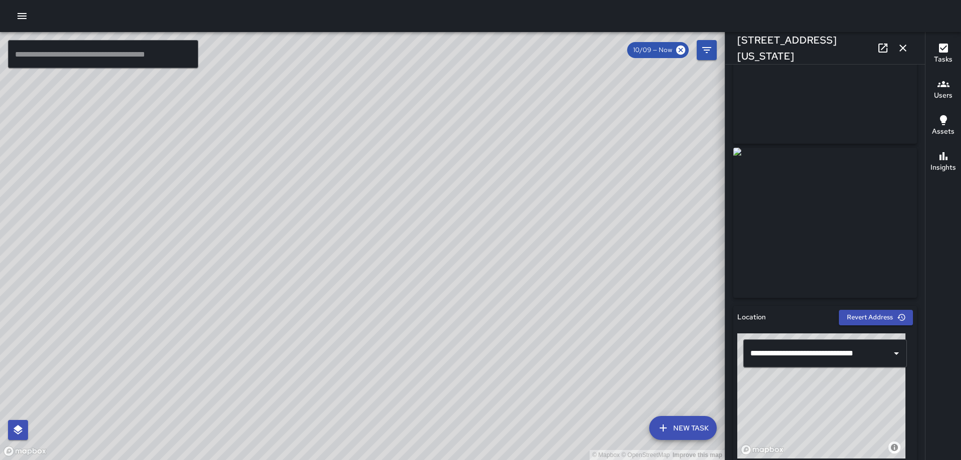
scroll to position [0, 0]
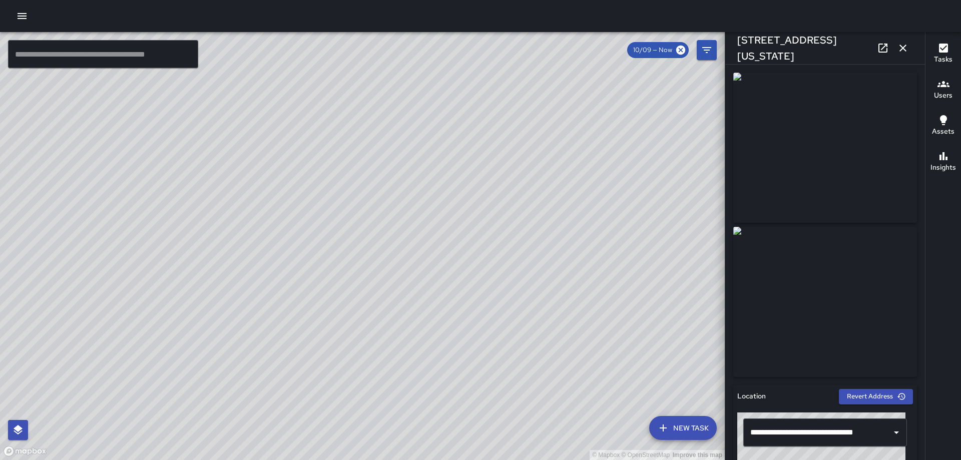
click at [900, 47] on icon "button" at bounding box center [903, 48] width 12 height 12
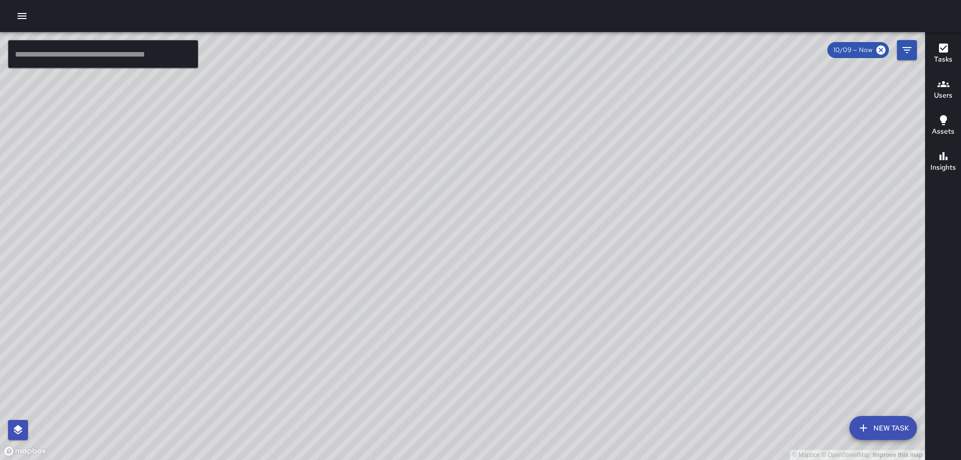
click at [511, 132] on div "© Mapbox © OpenStreetMap Improve this map AS [PERSON_NAME] [STREET_ADDRESS] Com…" at bounding box center [462, 246] width 925 height 428
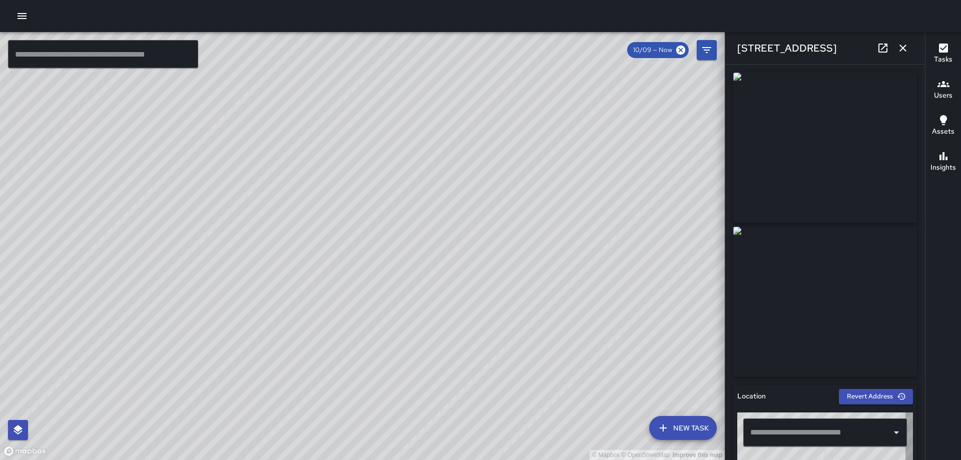
type input "**********"
click at [905, 49] on icon "button" at bounding box center [903, 48] width 12 height 12
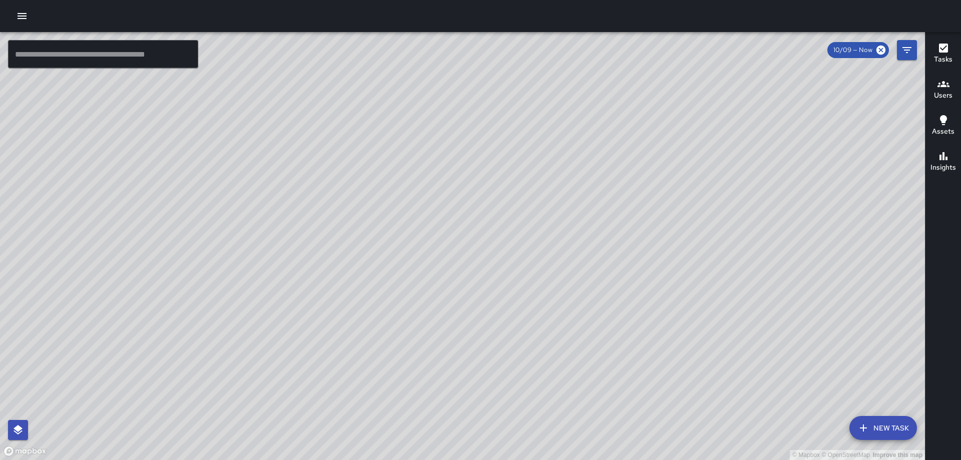
click at [811, 191] on div "© Mapbox © OpenStreetMap Improve this map GW [PERSON_NAME] [STREET_ADDRESS] Com…" at bounding box center [462, 246] width 925 height 428
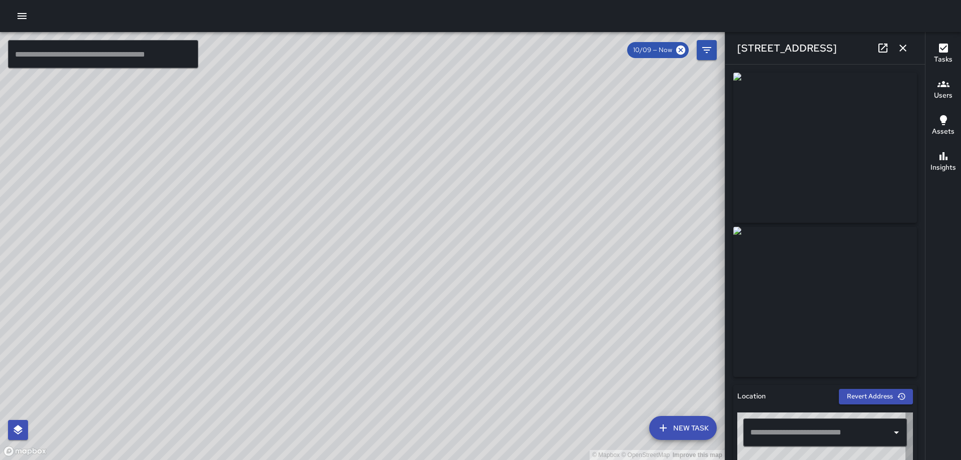
type input "**********"
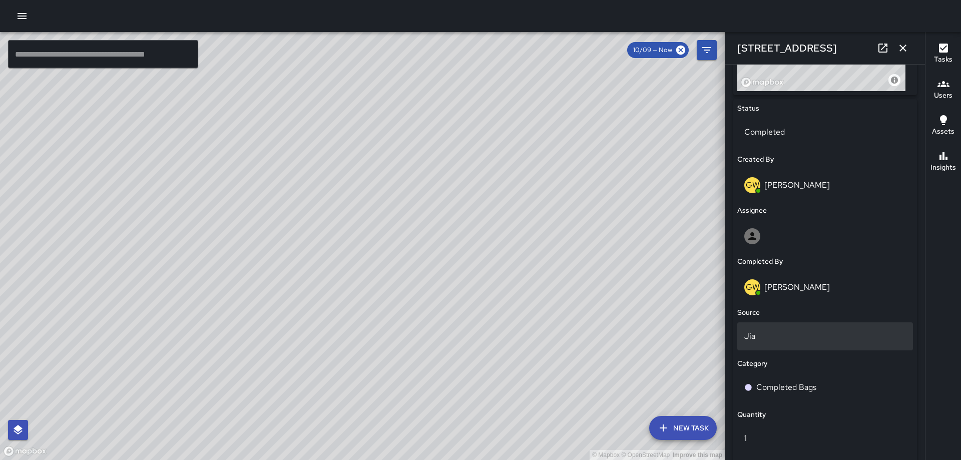
scroll to position [450, 0]
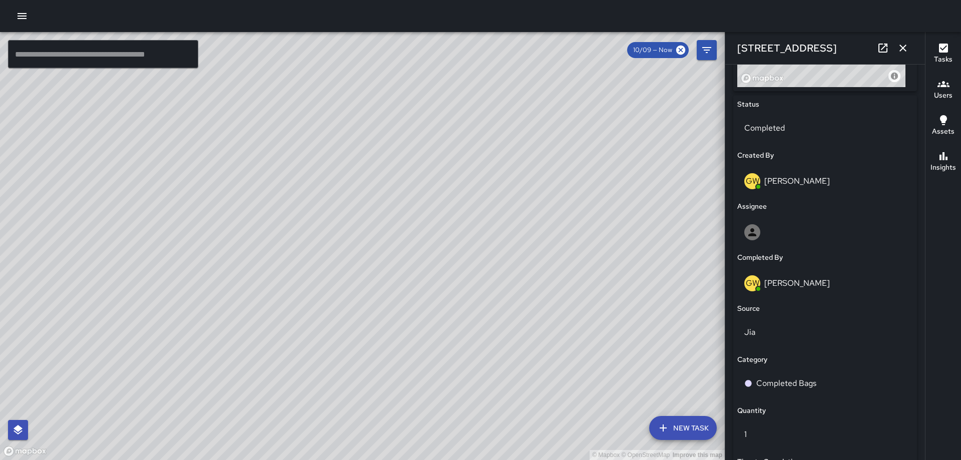
click at [905, 42] on button "button" at bounding box center [903, 48] width 20 height 20
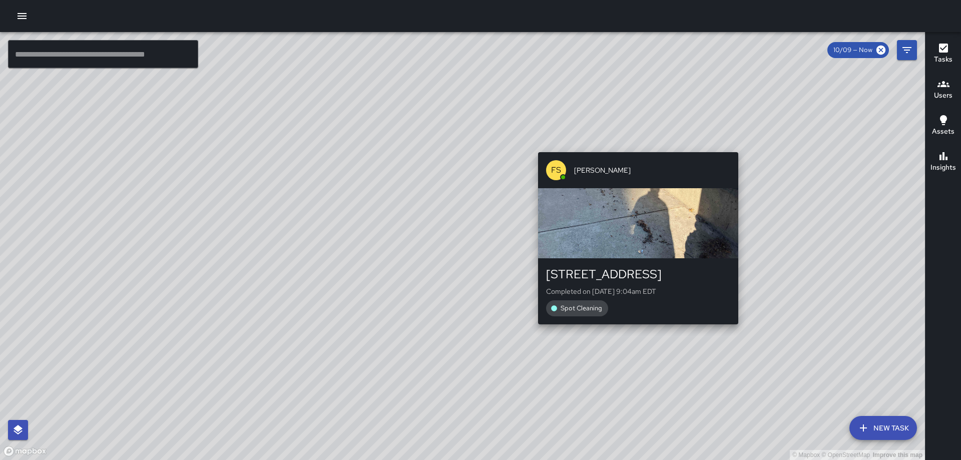
click at [740, 330] on div "© Mapbox © OpenStreetMap Improve this map FS [PERSON_NAME] [STREET_ADDRESS] Com…" at bounding box center [462, 246] width 925 height 428
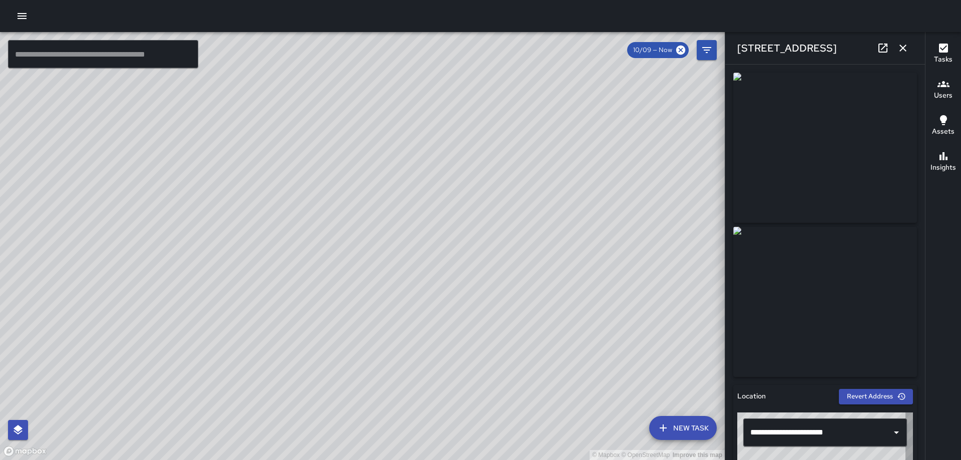
type input "**********"
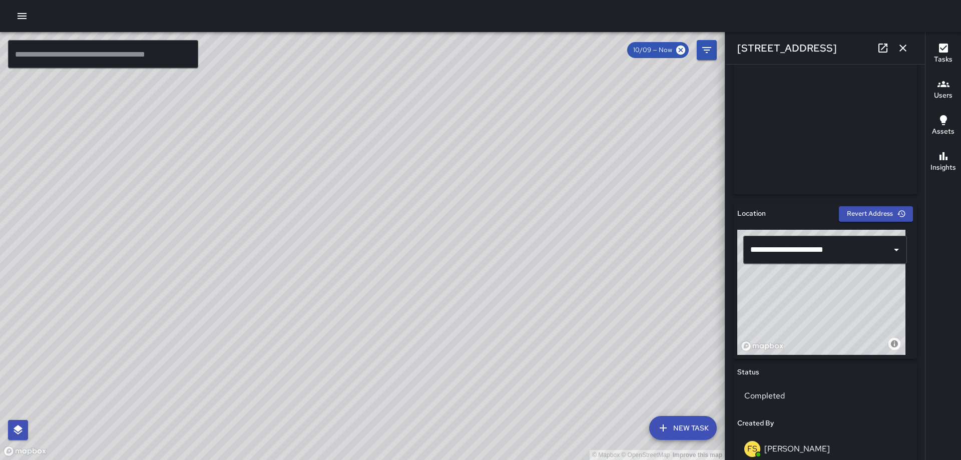
scroll to position [200, 0]
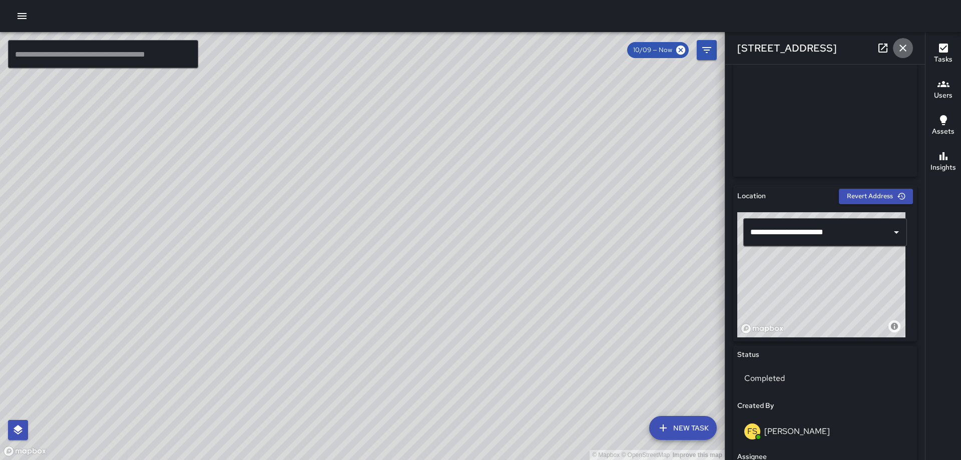
click at [903, 47] on icon "button" at bounding box center [903, 48] width 12 height 12
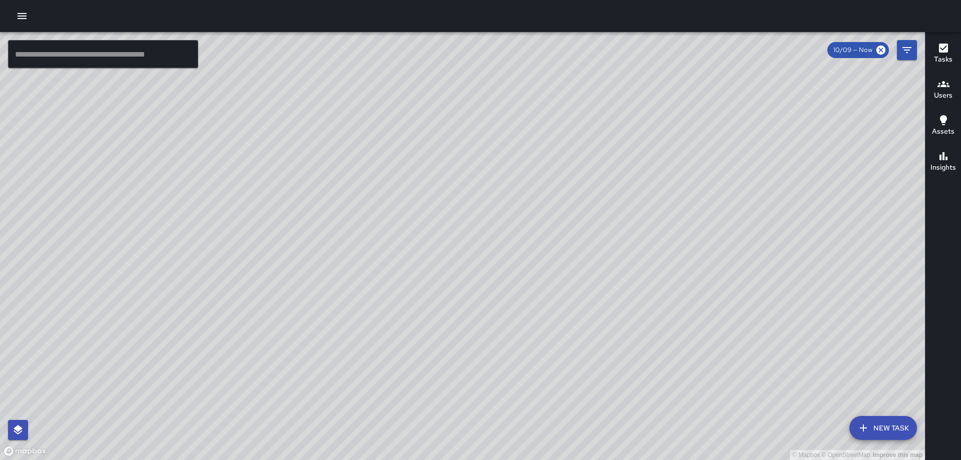
click at [463, 255] on div "© Mapbox © OpenStreetMap Improve this map FS [PERSON_NAME] [STREET_ADDRESS] Com…" at bounding box center [462, 246] width 925 height 428
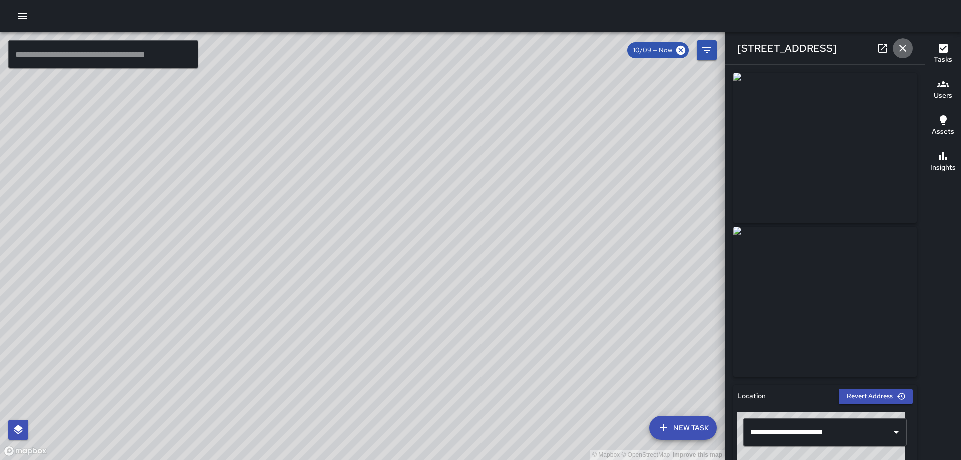
click at [901, 44] on icon "button" at bounding box center [903, 48] width 12 height 12
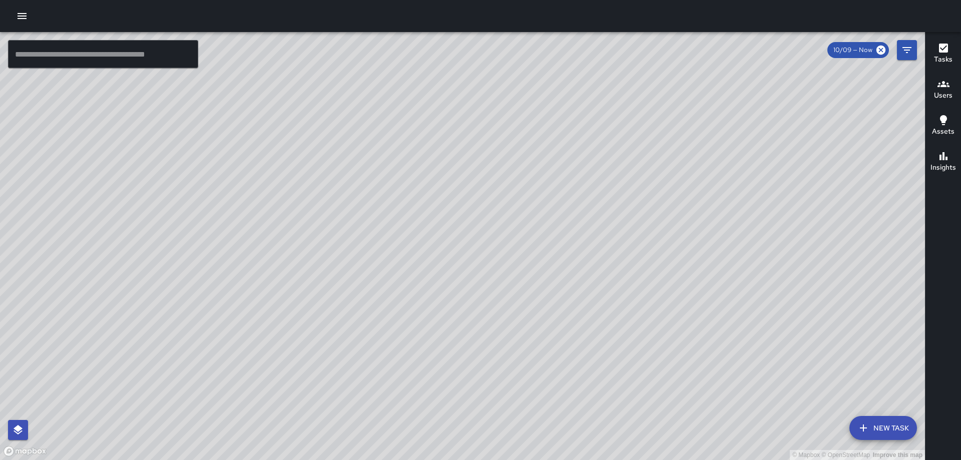
drag, startPoint x: 350, startPoint y: 95, endPoint x: 340, endPoint y: 198, distance: 103.0
click at [340, 198] on div "© Mapbox © OpenStreetMap Improve this map" at bounding box center [462, 246] width 925 height 428
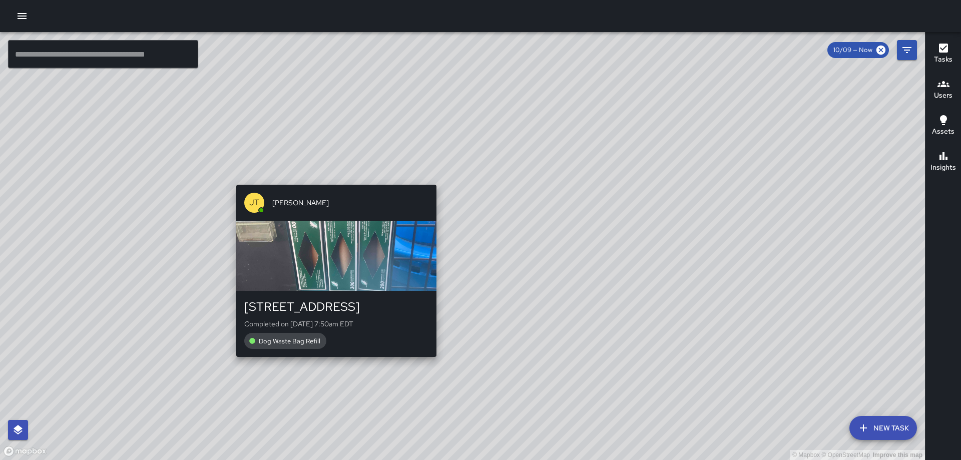
click at [329, 178] on div "© Mapbox © OpenStreetMap Improve this map [PERSON_NAME] [PERSON_NAME] [STREET_A…" at bounding box center [462, 246] width 925 height 428
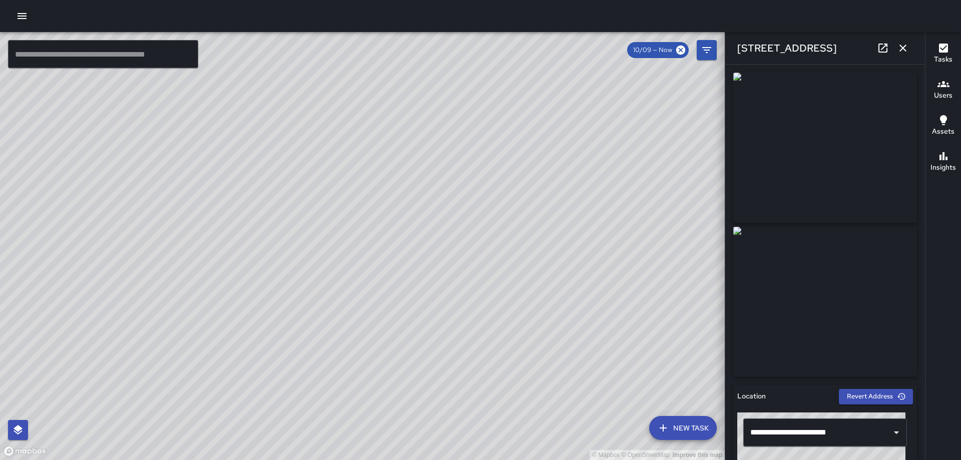
click at [904, 49] on icon "button" at bounding box center [903, 48] width 12 height 12
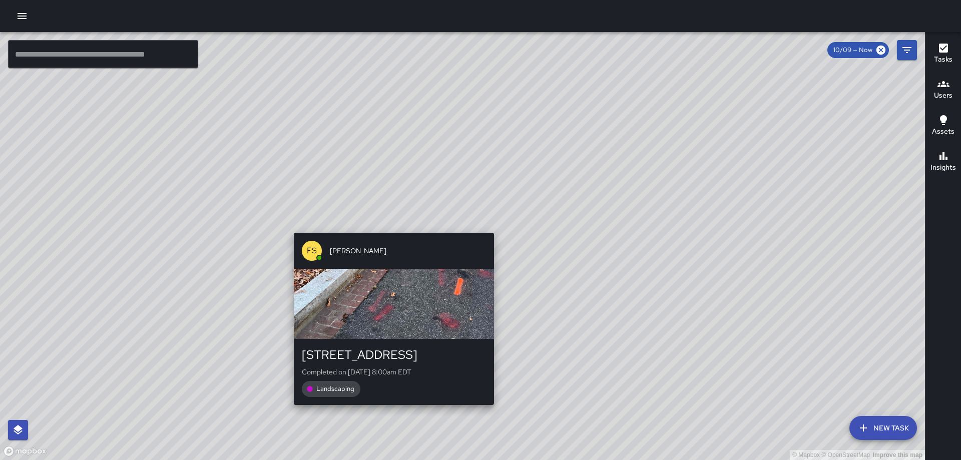
click at [490, 227] on div "© Mapbox © OpenStreetMap Improve this map FS [PERSON_NAME] [STREET_ADDRESS] Com…" at bounding box center [462, 246] width 925 height 428
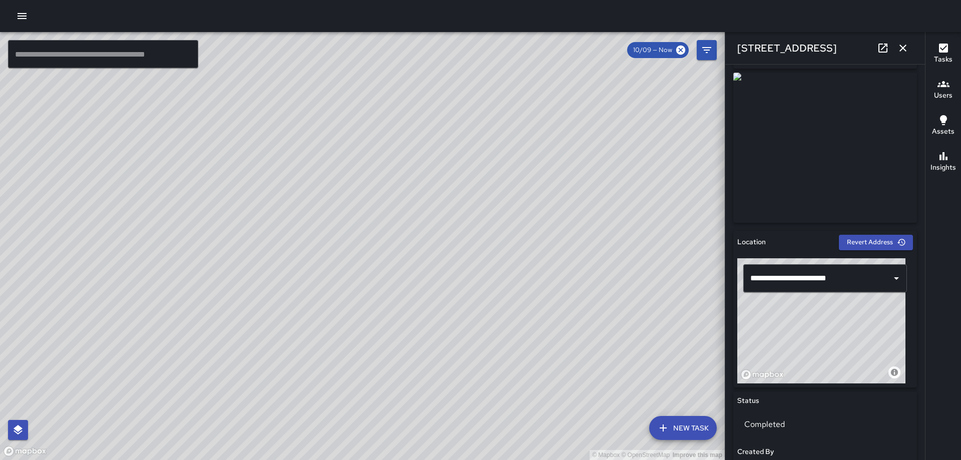
scroll to position [203, 0]
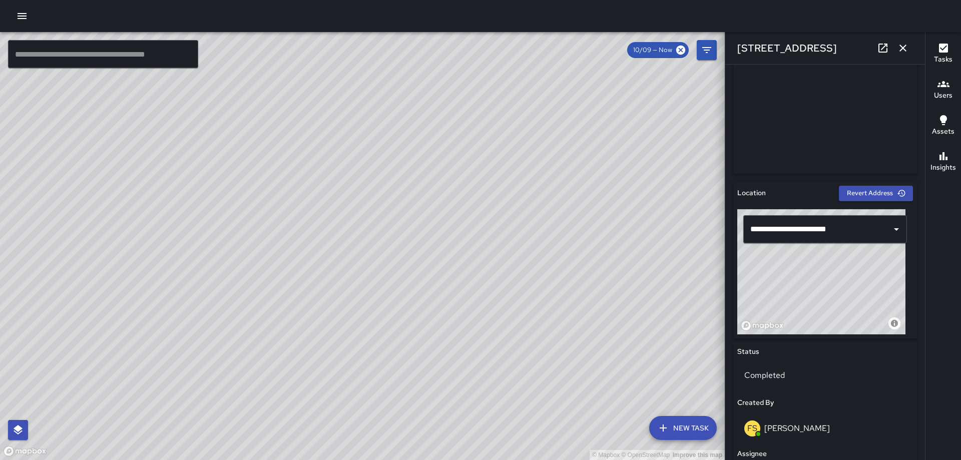
drag, startPoint x: 861, startPoint y: 276, endPoint x: 876, endPoint y: 272, distance: 15.4
click at [876, 274] on div "© Mapbox © OpenStreetMap Improve this map" at bounding box center [821, 271] width 168 height 125
click at [899, 49] on icon "button" at bounding box center [903, 48] width 12 height 12
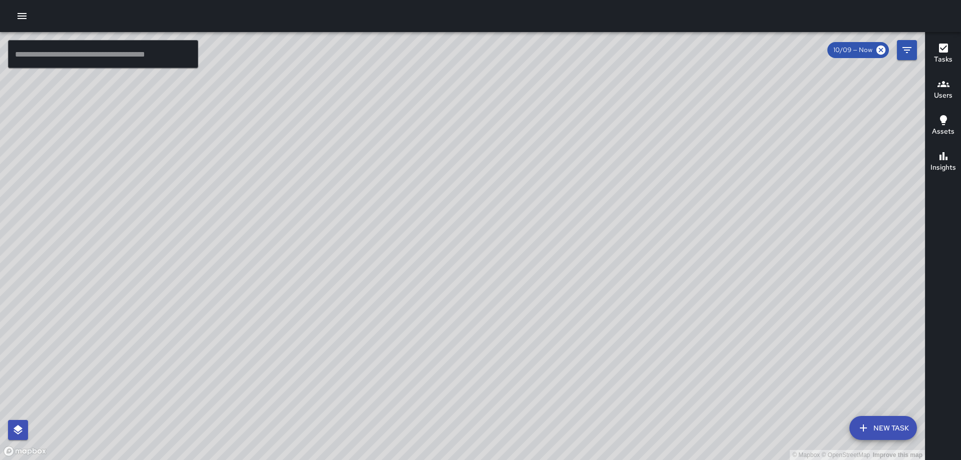
click at [638, 277] on div "© Mapbox © OpenStreetMap Improve this map" at bounding box center [462, 246] width 925 height 428
drag, startPoint x: 609, startPoint y: 286, endPoint x: 517, endPoint y: 228, distance: 109.1
click at [513, 231] on div "© Mapbox © OpenStreetMap Improve this map" at bounding box center [462, 246] width 925 height 428
